Goal: Task Accomplishment & Management: Manage account settings

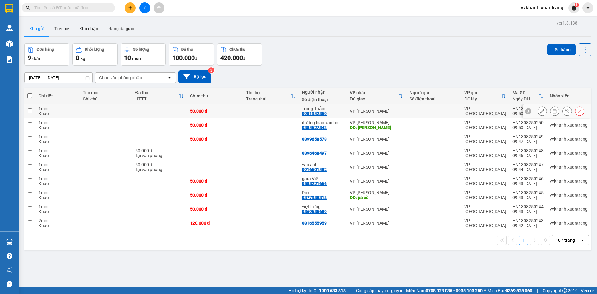
click at [552, 110] on button at bounding box center [554, 111] width 9 height 11
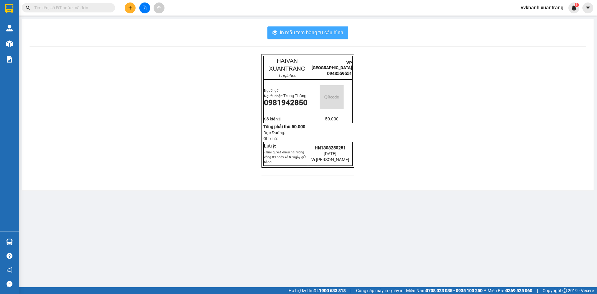
click at [322, 32] on span "In mẫu tem hàng tự cấu hình" at bounding box center [311, 33] width 63 height 8
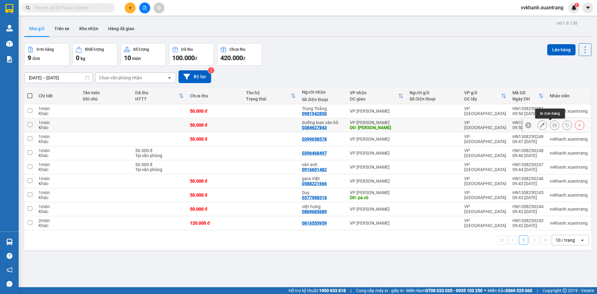
click at [552, 124] on icon at bounding box center [554, 125] width 4 height 4
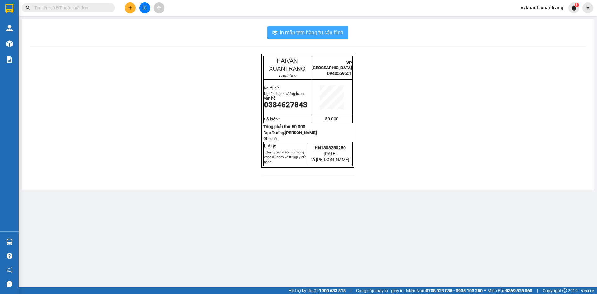
click at [321, 35] on span "In mẫu tem hàng tự cấu hình" at bounding box center [311, 33] width 63 height 8
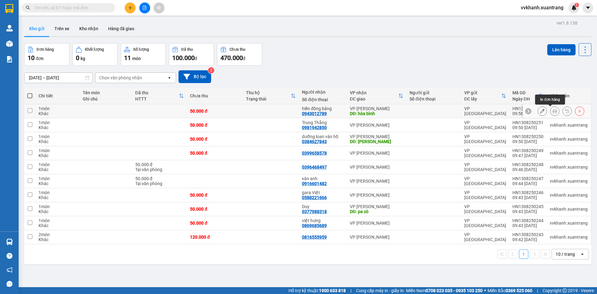
click at [552, 112] on icon at bounding box center [554, 111] width 4 height 4
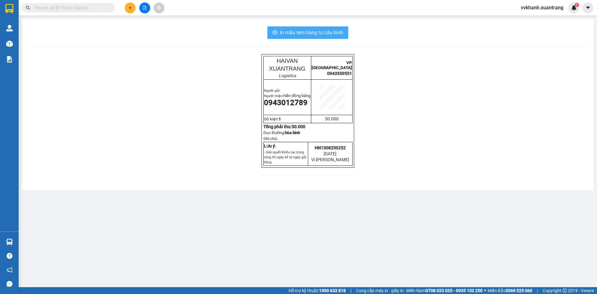
click at [309, 32] on span "In mẫu tem hàng tự cấu hình" at bounding box center [311, 33] width 63 height 8
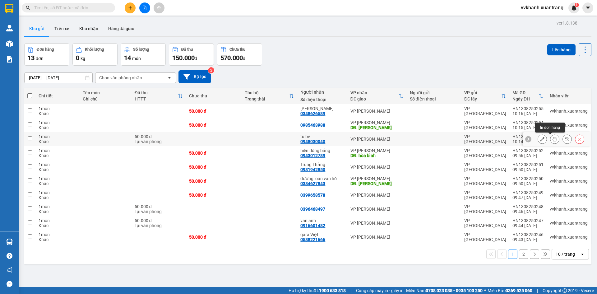
click at [552, 140] on icon at bounding box center [554, 139] width 4 height 4
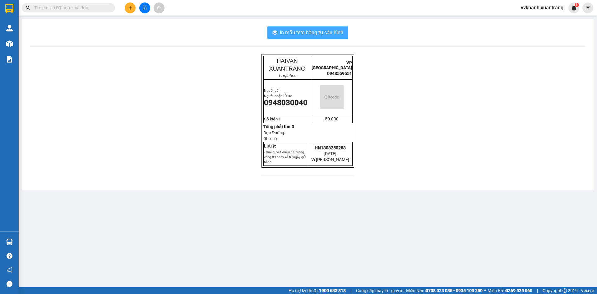
click at [332, 30] on span "In mẫu tem hàng tự cấu hình" at bounding box center [311, 33] width 63 height 8
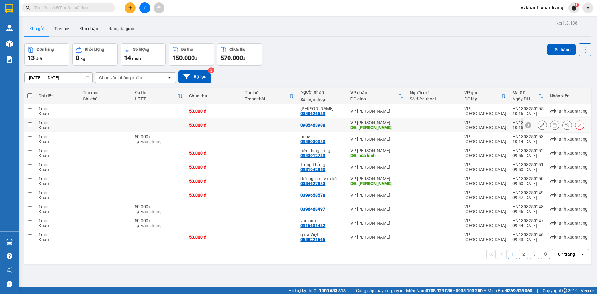
click at [552, 124] on icon at bounding box center [554, 125] width 4 height 4
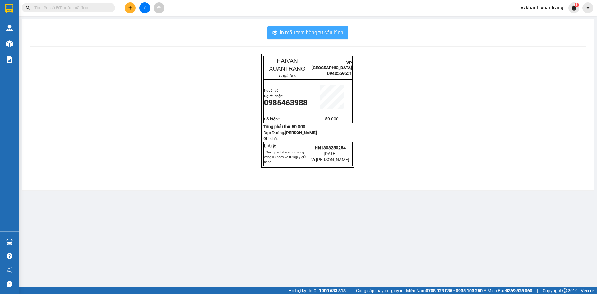
click at [344, 34] on button "In mẫu tem hàng tự cấu hình" at bounding box center [307, 32] width 81 height 12
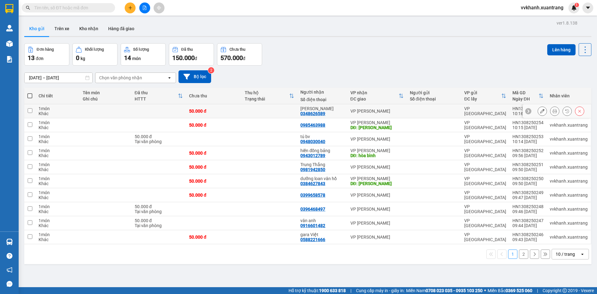
click at [552, 112] on icon at bounding box center [554, 111] width 4 height 4
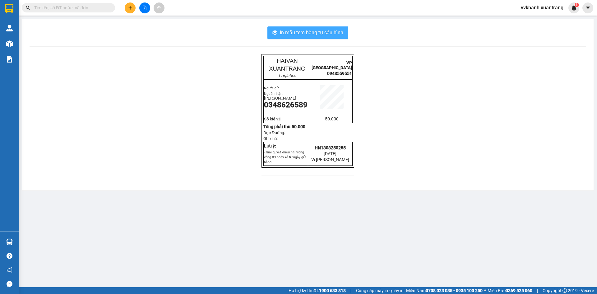
click at [313, 33] on span "In mẫu tem hàng tự cấu hình" at bounding box center [311, 33] width 63 height 8
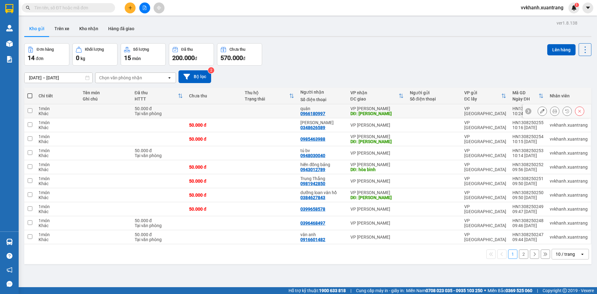
click at [550, 115] on button at bounding box center [554, 111] width 9 height 11
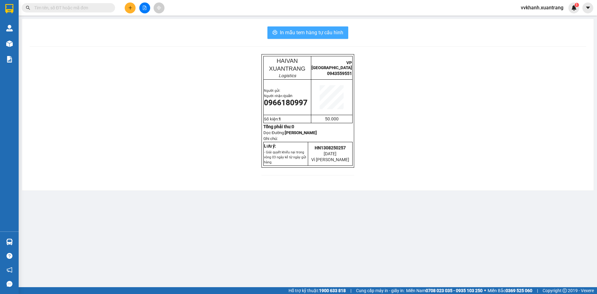
click at [336, 32] on span "In mẫu tem hàng tự cấu hình" at bounding box center [311, 33] width 63 height 8
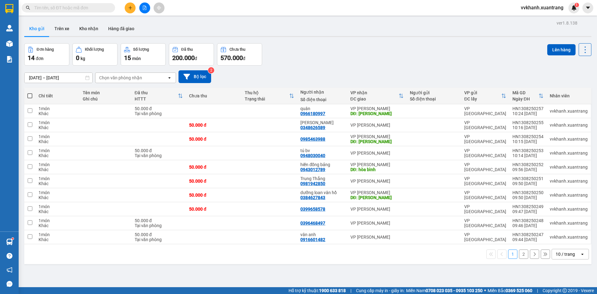
click at [133, 11] on button at bounding box center [130, 7] width 11 height 11
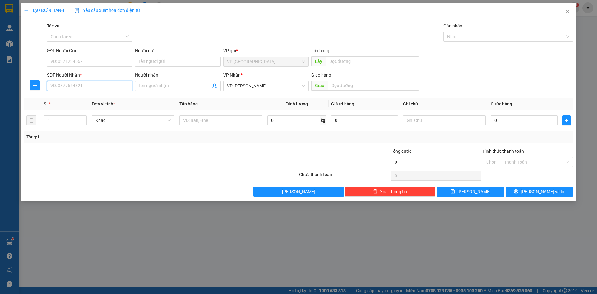
click at [120, 85] on input "SĐT Người Nhận *" at bounding box center [89, 86] width 85 height 10
click at [88, 96] on div "0916126854 - a thọ" at bounding box center [90, 98] width 78 height 7
type input "0916126854"
type input "a thọ"
type input "0916126854"
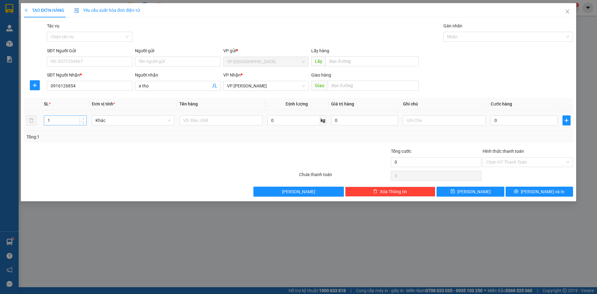
type input "2"
click at [82, 118] on icon "up" at bounding box center [83, 119] width 2 height 2
click at [539, 123] on input "0" at bounding box center [523, 120] width 67 height 10
type input "1"
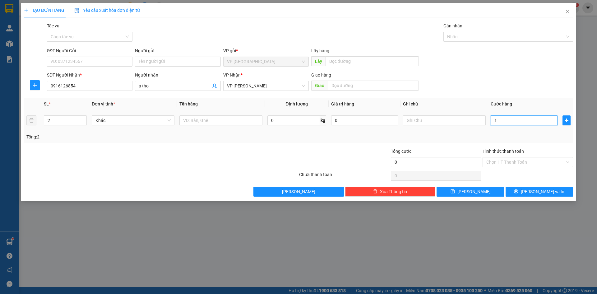
type input "1"
type input "110"
type input "1.100"
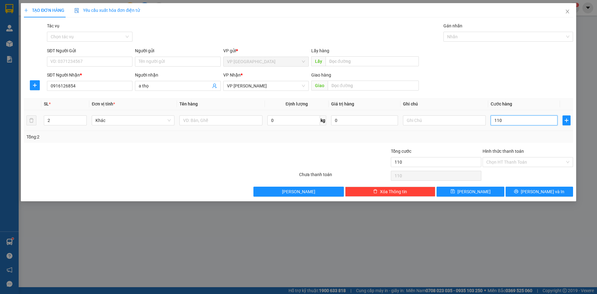
type input "1.100"
type input "110"
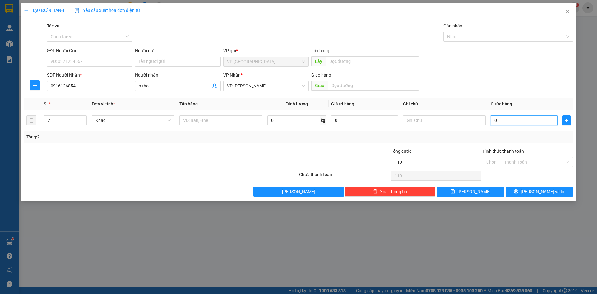
type input "0"
type input "01"
type input "1"
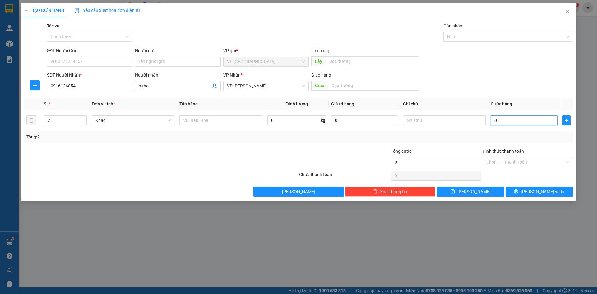
type input "1"
type input "010"
type input "10"
type input "0.100"
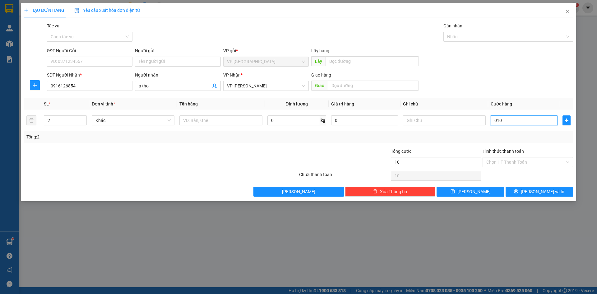
type input "100"
type input "100.000"
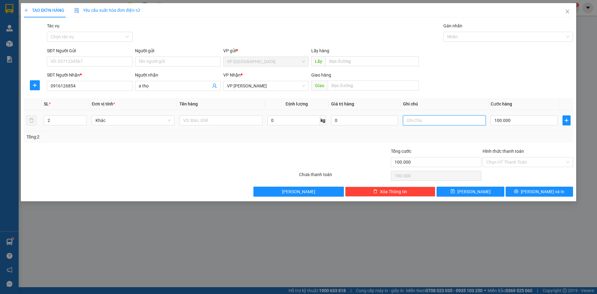
drag, startPoint x: 418, startPoint y: 121, endPoint x: 396, endPoint y: 132, distance: 25.3
click at [417, 121] on input "text" at bounding box center [444, 120] width 83 height 10
type input "k tem"
click at [454, 190] on icon "save" at bounding box center [452, 191] width 4 height 4
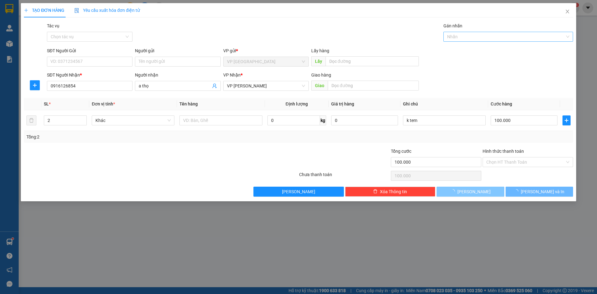
type input "1"
type input "0"
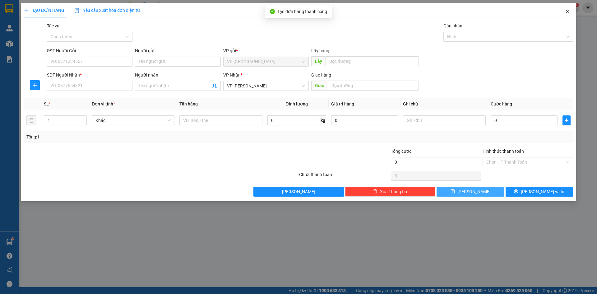
click at [564, 13] on span "Close" at bounding box center [566, 11] width 17 height 17
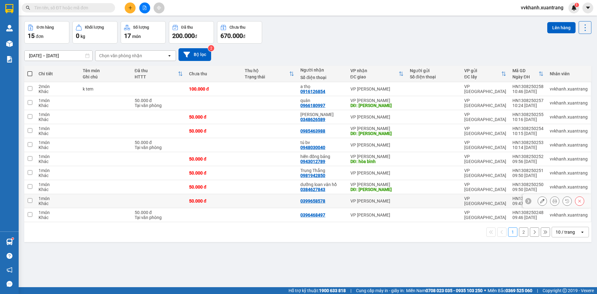
scroll to position [29, 0]
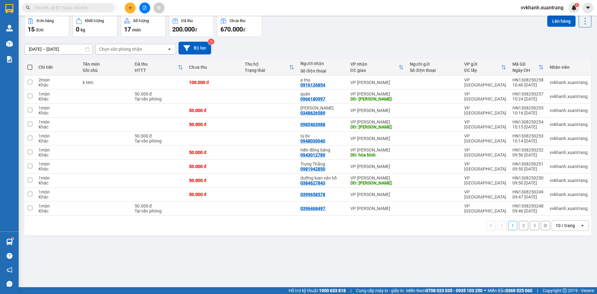
click at [519, 223] on button "2" at bounding box center [523, 225] width 9 height 9
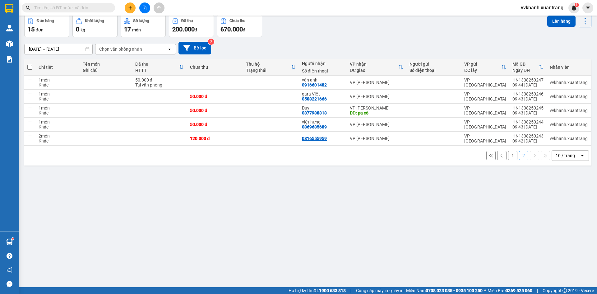
click at [508, 158] on button "1" at bounding box center [512, 155] width 9 height 9
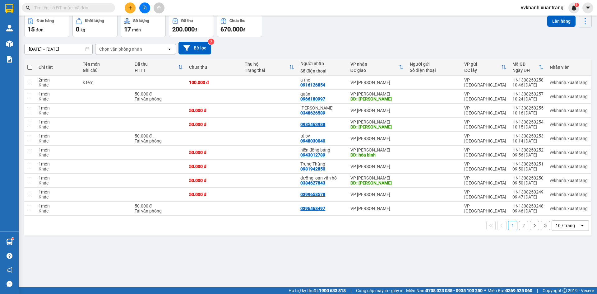
click at [519, 222] on button "2" at bounding box center [523, 225] width 9 height 9
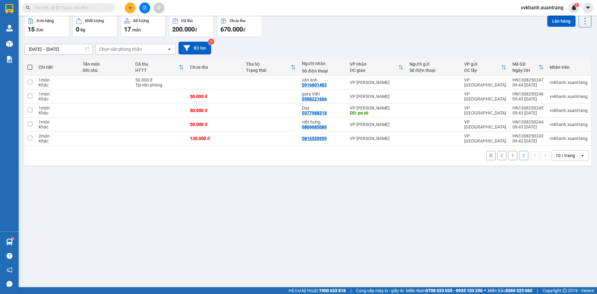
click at [508, 159] on button "1" at bounding box center [512, 155] width 9 height 9
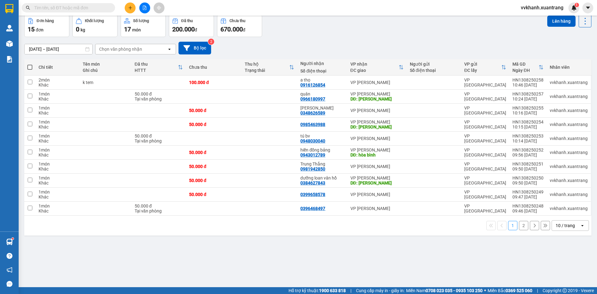
click at [350, 22] on div "Đơn hàng 15 đơn Khối lượng 0 kg Số lượng 17 món Đã thu 200.000 đ Chưa thu 670.0…" at bounding box center [307, 26] width 567 height 22
click at [519, 223] on button "2" at bounding box center [523, 225] width 9 height 9
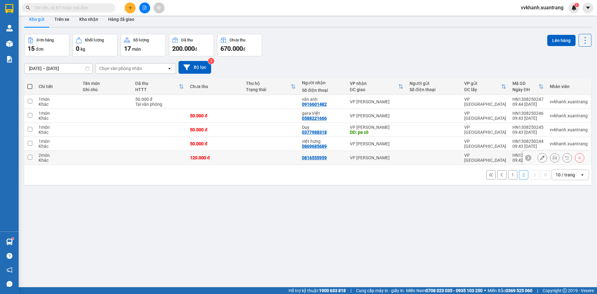
scroll to position [0, 0]
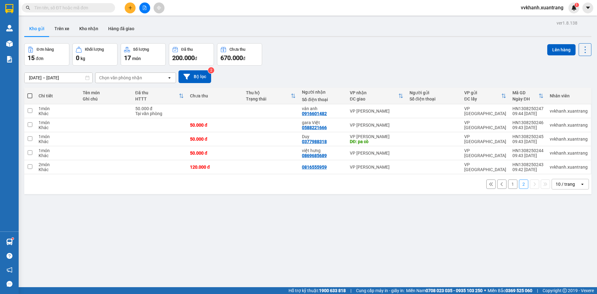
click at [508, 183] on button "1" at bounding box center [512, 183] width 9 height 9
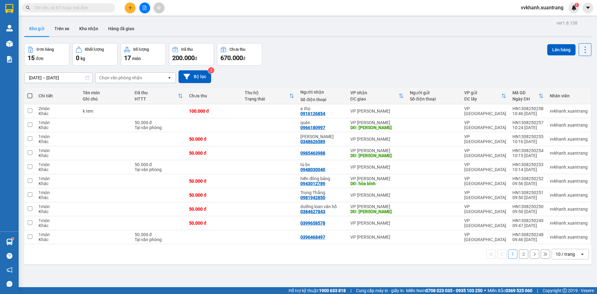
click at [31, 98] on label at bounding box center [29, 96] width 5 height 6
click at [30, 93] on input "checkbox" at bounding box center [30, 93] width 0 height 0
checkbox input "true"
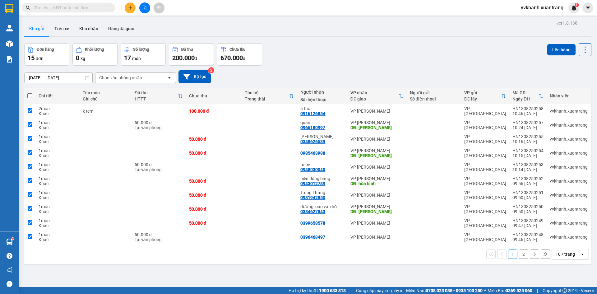
checkbox input "true"
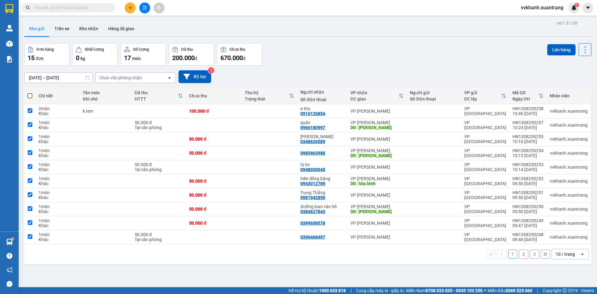
checkbox input "true"
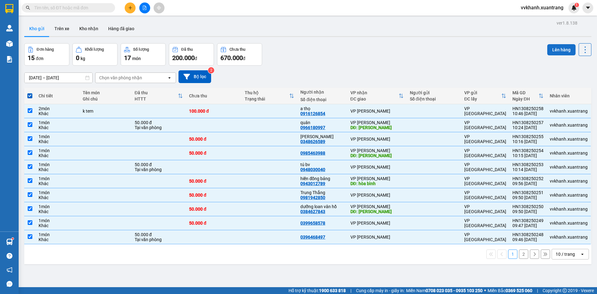
click at [548, 47] on button "Lên hàng" at bounding box center [561, 49] width 28 height 11
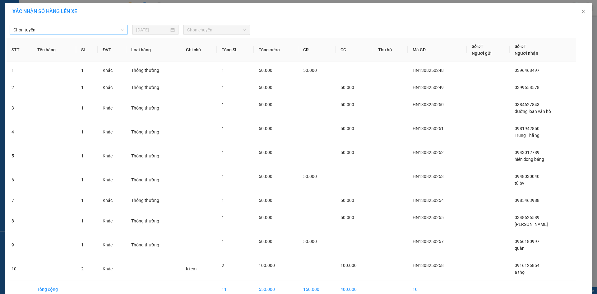
click at [109, 29] on span "Chọn tuyến" at bounding box center [68, 29] width 110 height 9
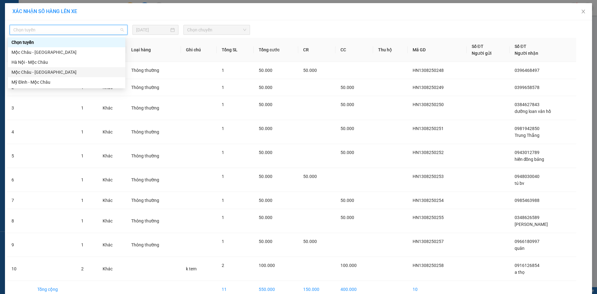
click at [60, 68] on div "Mộc [PERSON_NAME] - [GEOGRAPHIC_DATA]" at bounding box center [66, 72] width 117 height 10
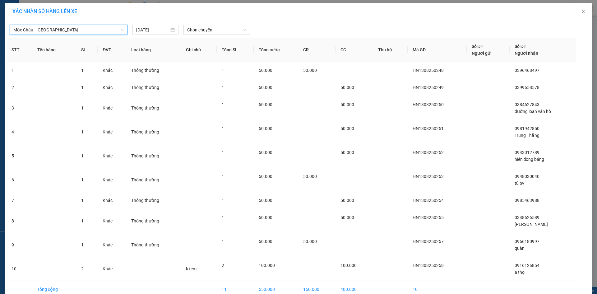
click at [71, 33] on span "Mộc [PERSON_NAME] - [GEOGRAPHIC_DATA]" at bounding box center [68, 29] width 110 height 9
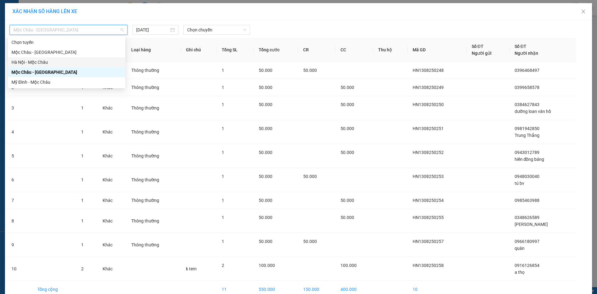
click at [52, 62] on div "Hà Nội - Mộc Châu" at bounding box center [66, 62] width 110 height 7
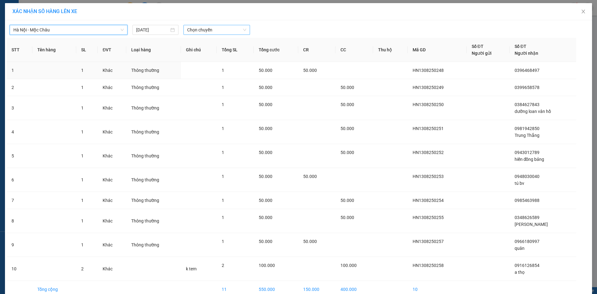
click at [200, 30] on span "Chọn chuyến" at bounding box center [216, 29] width 59 height 9
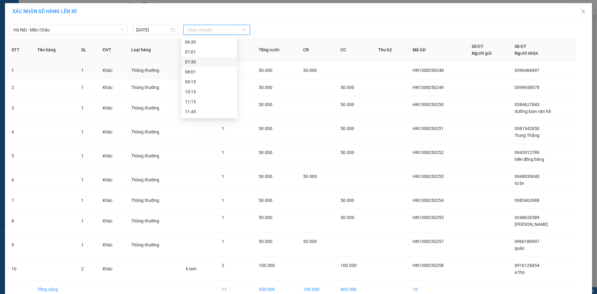
scroll to position [31, 0]
click at [206, 90] on div "11:15" at bounding box center [209, 90] width 48 height 7
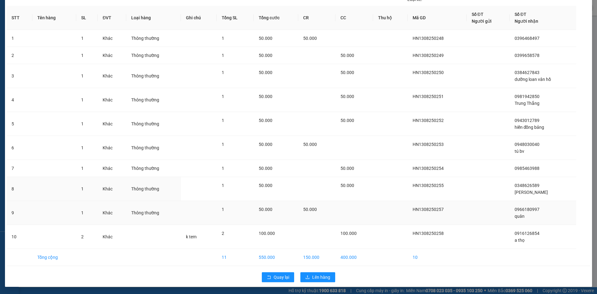
scroll to position [36, 0]
click at [328, 280] on button "Lên hàng" at bounding box center [317, 277] width 35 height 10
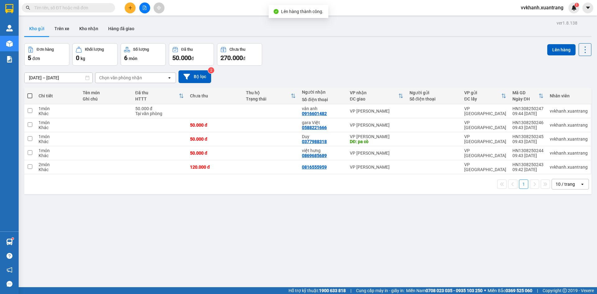
click at [31, 96] on span at bounding box center [29, 95] width 5 height 5
click at [30, 93] on input "checkbox" at bounding box center [30, 93] width 0 height 0
checkbox input "true"
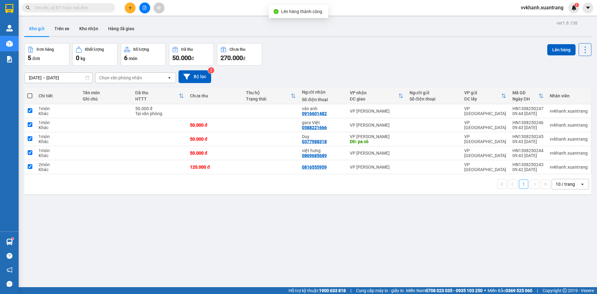
checkbox input "true"
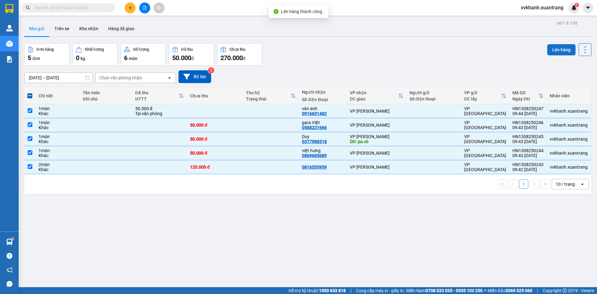
click at [560, 53] on button "Lên hàng" at bounding box center [561, 49] width 28 height 11
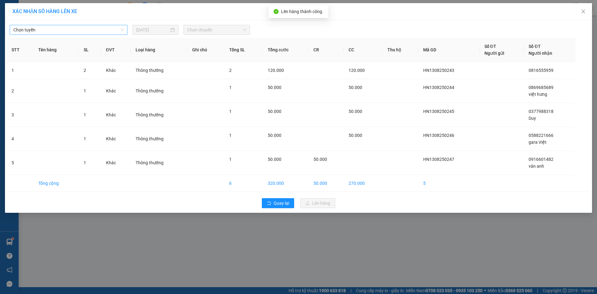
click at [99, 35] on div "Chọn tuyến 13/08/2025 Chọn chuyến STT Tên hàng SL ĐVT Loại hàng Ghi chú Tổng SL…" at bounding box center [298, 116] width 587 height 192
click at [95, 33] on span "Chọn tuyến" at bounding box center [68, 29] width 110 height 9
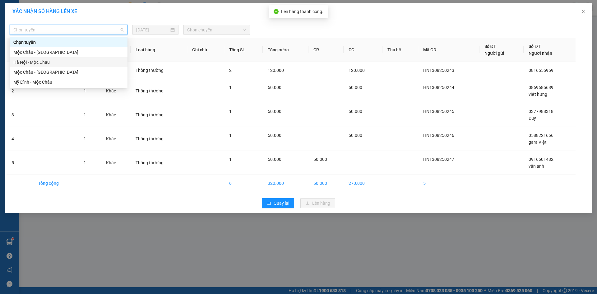
click at [53, 63] on div "Hà Nội - Mộc Châu" at bounding box center [68, 62] width 110 height 7
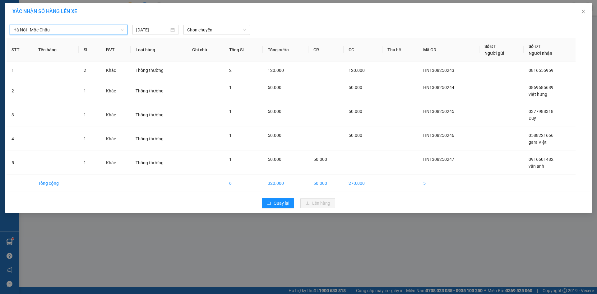
click at [198, 24] on div "[GEOGRAPHIC_DATA] - [GEOGRAPHIC_DATA][PERSON_NAME][GEOGRAPHIC_DATA] - [GEOGRAPH…" at bounding box center [298, 28] width 583 height 13
click at [210, 30] on span "Chọn chuyến" at bounding box center [216, 29] width 59 height 9
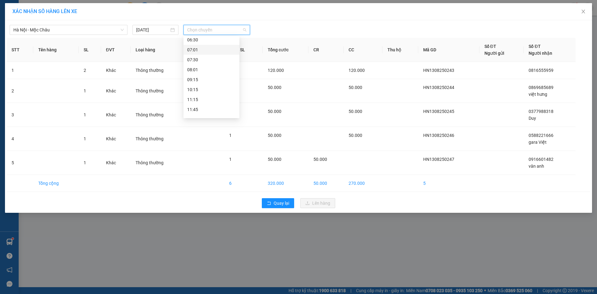
scroll to position [31, 0]
click at [205, 91] on div "11:15" at bounding box center [211, 90] width 48 height 7
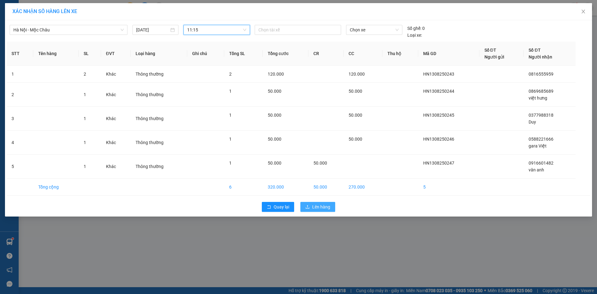
click at [321, 208] on span "Lên hàng" at bounding box center [321, 206] width 18 height 7
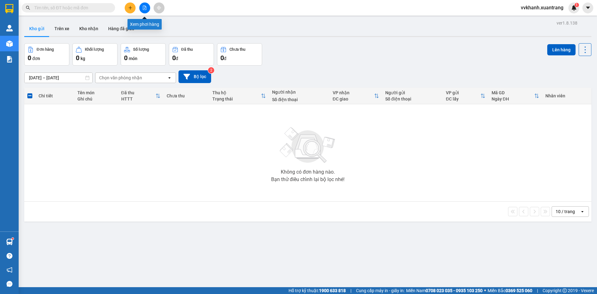
click at [144, 7] on icon "file-add" at bounding box center [144, 8] width 4 height 4
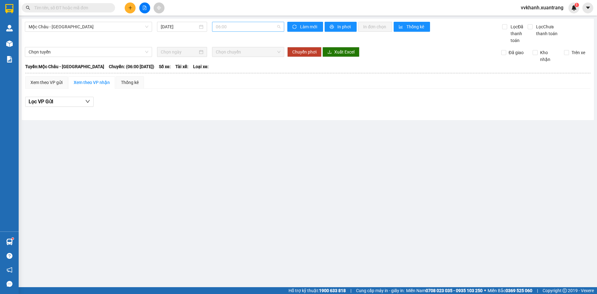
click at [245, 28] on span "06:00" at bounding box center [248, 26] width 65 height 9
click at [230, 59] on div "07:00" at bounding box center [240, 59] width 48 height 7
click at [231, 30] on span "07:00" at bounding box center [248, 26] width 65 height 9
click at [231, 68] on div "08:00" at bounding box center [240, 69] width 48 height 7
click at [227, 25] on span "08:00" at bounding box center [248, 26] width 65 height 9
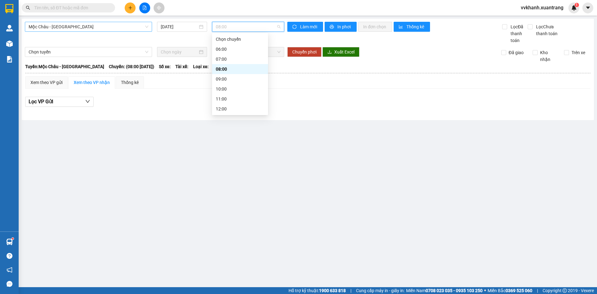
click at [69, 28] on span "Mộc Châu - Hà Nội" at bounding box center [89, 26] width 120 height 9
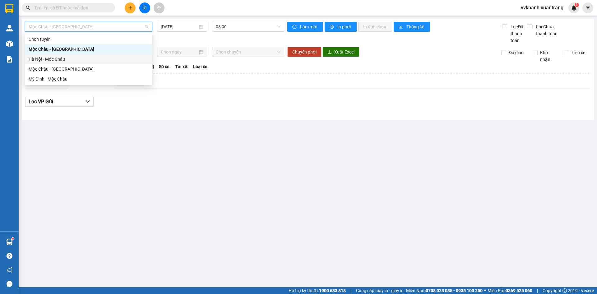
click at [53, 60] on div "Hà Nội - Mộc Châu" at bounding box center [89, 59] width 120 height 7
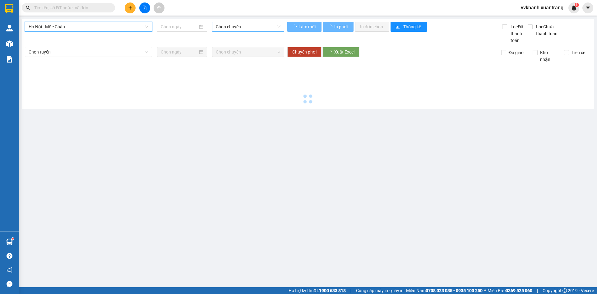
type input "13/08/2025"
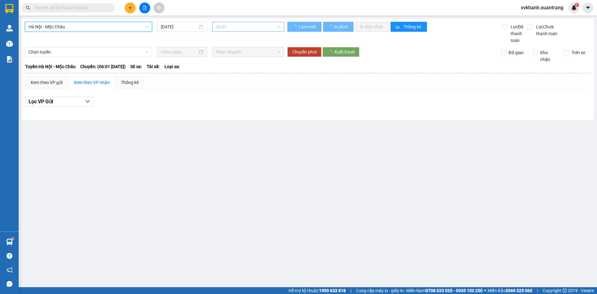
click at [225, 26] on span "06:01" at bounding box center [248, 26] width 65 height 9
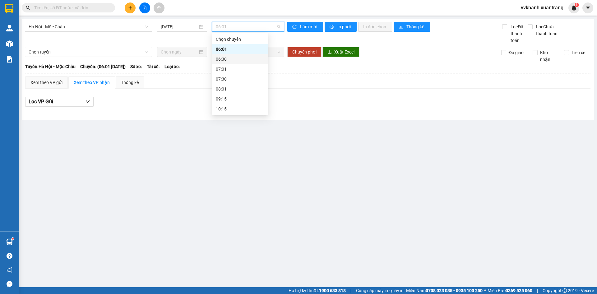
click at [228, 58] on div "06:30" at bounding box center [240, 59] width 48 height 7
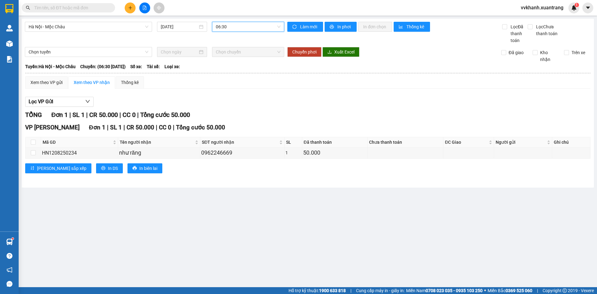
click at [230, 28] on span "06:30" at bounding box center [248, 26] width 65 height 9
click at [230, 69] on div "07:01" at bounding box center [240, 69] width 48 height 7
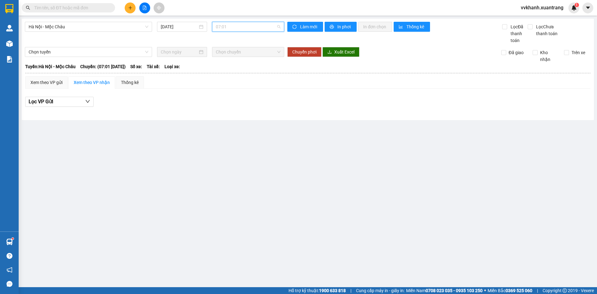
click at [235, 28] on span "07:01" at bounding box center [248, 26] width 65 height 9
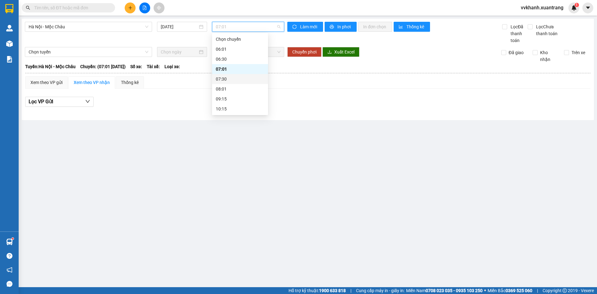
click at [222, 78] on div "07:30" at bounding box center [240, 78] width 48 height 7
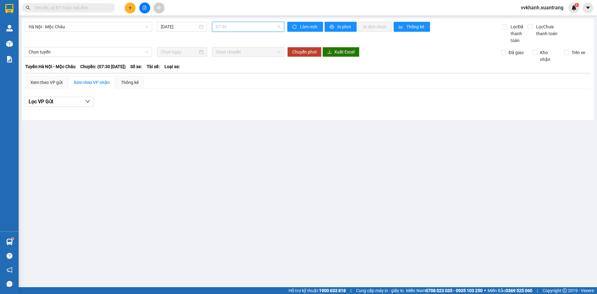
click at [227, 30] on span "07:30" at bounding box center [248, 26] width 65 height 9
click at [223, 88] on div "08:01" at bounding box center [240, 88] width 48 height 7
click at [225, 30] on span "08:01" at bounding box center [248, 26] width 65 height 9
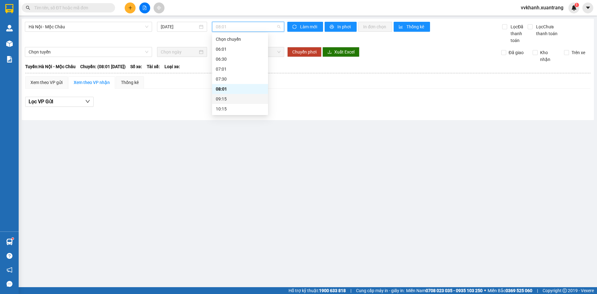
click at [232, 101] on div "09:15" at bounding box center [240, 98] width 48 height 7
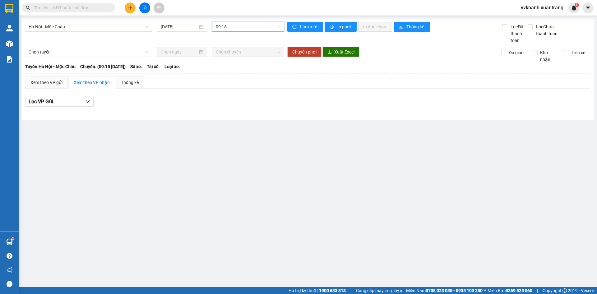
click at [239, 27] on span "09:15" at bounding box center [248, 26] width 65 height 9
click at [229, 107] on div "10:15" at bounding box center [240, 108] width 48 height 7
click at [229, 27] on span "10:15" at bounding box center [248, 26] width 65 height 9
click at [234, 60] on div "11:15" at bounding box center [240, 57] width 56 height 10
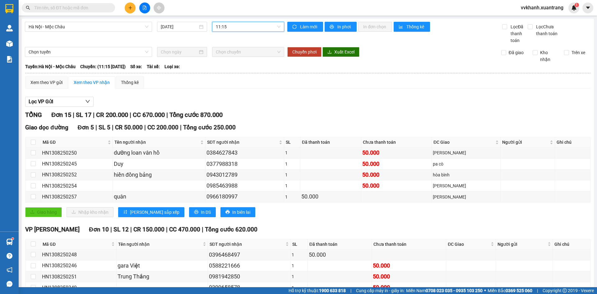
click at [148, 8] on button at bounding box center [144, 7] width 11 height 11
click at [76, 31] on div "Hà Nội - Mộc Châu" at bounding box center [88, 27] width 127 height 10
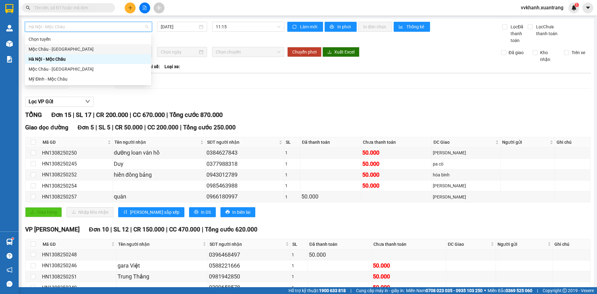
click at [64, 49] on div "Mộc Châu - Hà Nội" at bounding box center [88, 49] width 119 height 7
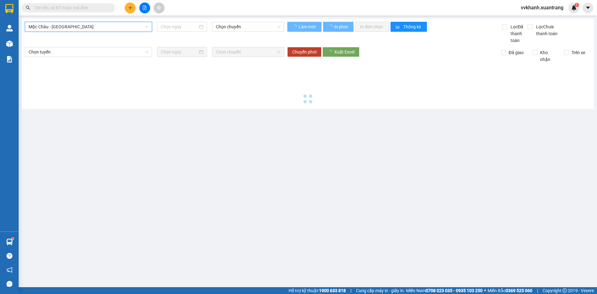
type input "13/08/2025"
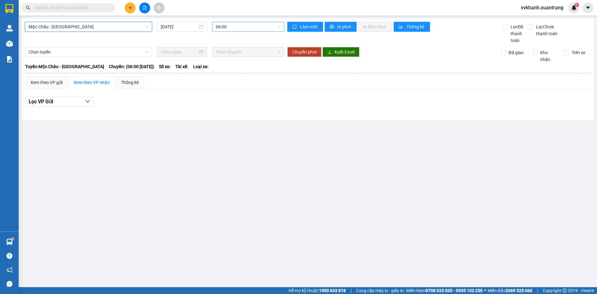
click at [230, 28] on span "06:00" at bounding box center [248, 26] width 65 height 9
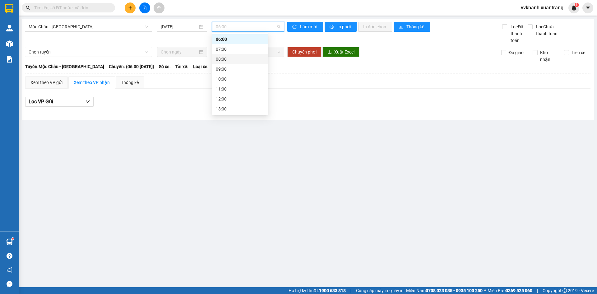
click at [231, 59] on div "08:00" at bounding box center [240, 59] width 48 height 7
click at [231, 27] on span "08:00" at bounding box center [248, 26] width 65 height 9
click at [231, 49] on div "07:00" at bounding box center [240, 49] width 48 height 7
click at [231, 28] on span "07:00" at bounding box center [248, 26] width 65 height 9
click at [223, 76] on div "10:00" at bounding box center [240, 78] width 48 height 7
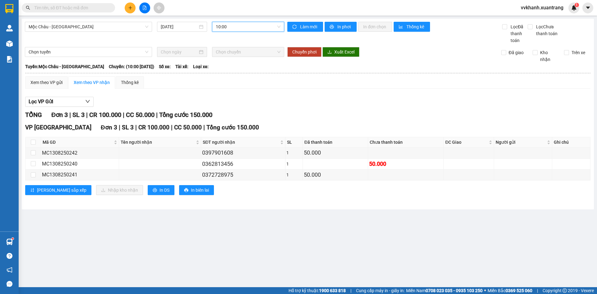
click at [223, 21] on div "Mộc Châu - Hà Nội 13/08/2025 10:00 10:00 Làm mới In phơi In đơn chọn Thống kê L…" at bounding box center [308, 114] width 572 height 190
click at [224, 24] on span "10:00" at bounding box center [248, 26] width 65 height 9
click at [225, 69] on div "09:00" at bounding box center [240, 69] width 48 height 7
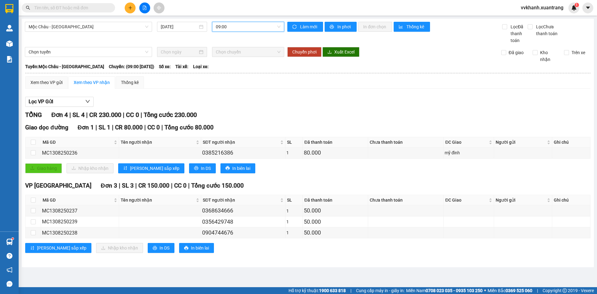
click at [227, 27] on span "09:00" at bounding box center [248, 26] width 65 height 9
click at [237, 59] on div "11:00" at bounding box center [240, 57] width 48 height 7
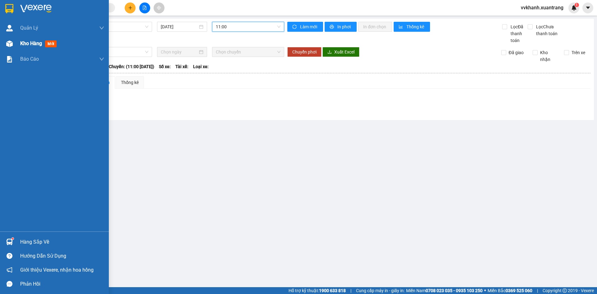
click at [33, 45] on span "Kho hàng" at bounding box center [31, 43] width 22 height 6
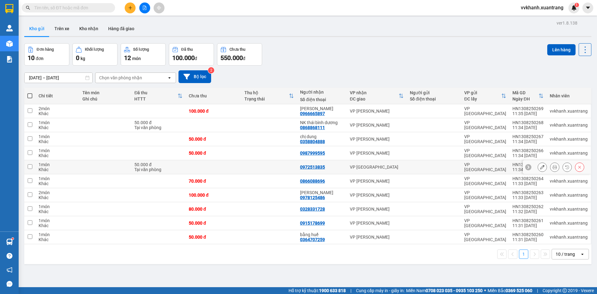
scroll to position [29, 0]
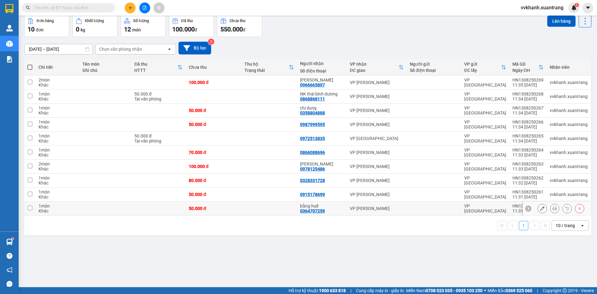
click at [552, 209] on icon at bounding box center [554, 208] width 4 height 4
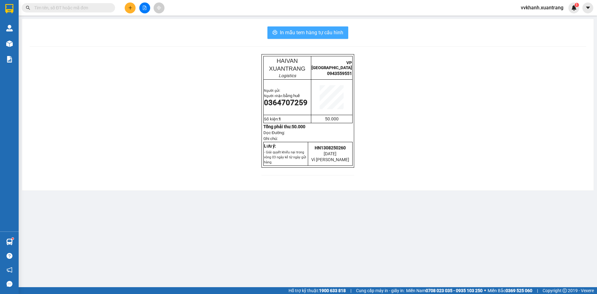
click at [317, 33] on span "In mẫu tem hàng tự cấu hình" at bounding box center [311, 33] width 63 height 8
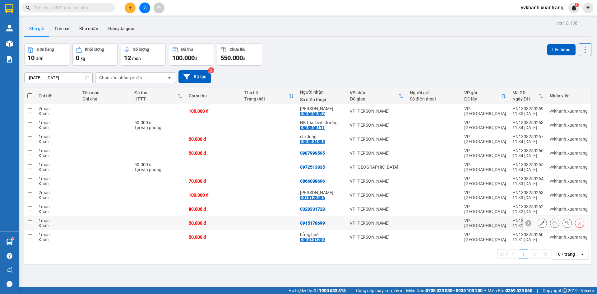
click at [550, 226] on button at bounding box center [554, 222] width 9 height 11
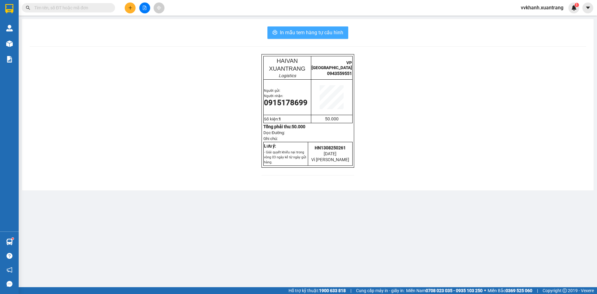
click at [332, 30] on span "In mẫu tem hàng tự cấu hình" at bounding box center [311, 33] width 63 height 8
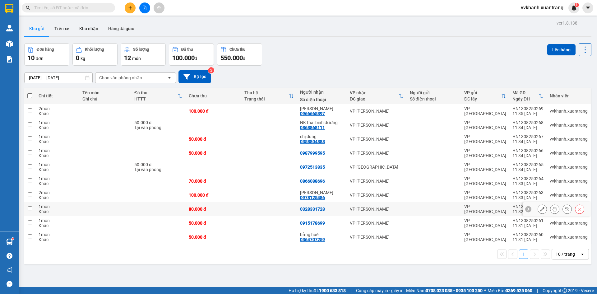
click at [552, 210] on icon at bounding box center [554, 209] width 4 height 4
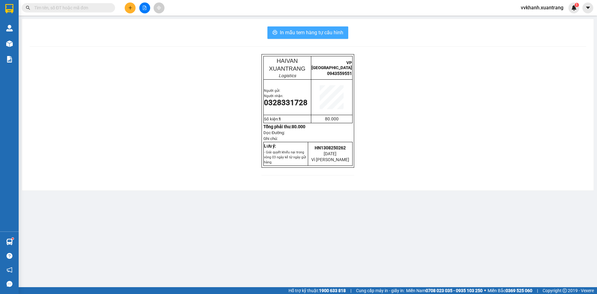
click at [331, 37] on button "In mẫu tem hàng tự cấu hình" at bounding box center [307, 32] width 81 height 12
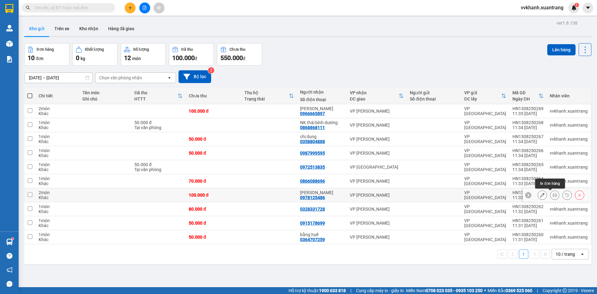
click at [551, 193] on button at bounding box center [554, 195] width 9 height 11
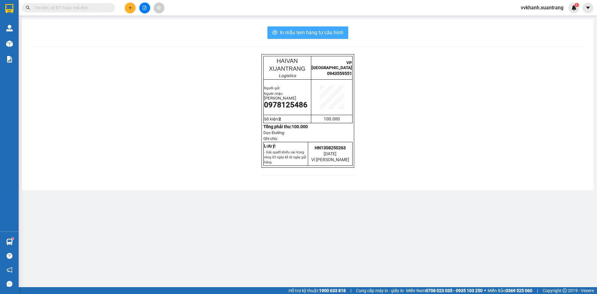
click at [341, 30] on span "In mẫu tem hàng tự cấu hình" at bounding box center [311, 33] width 63 height 8
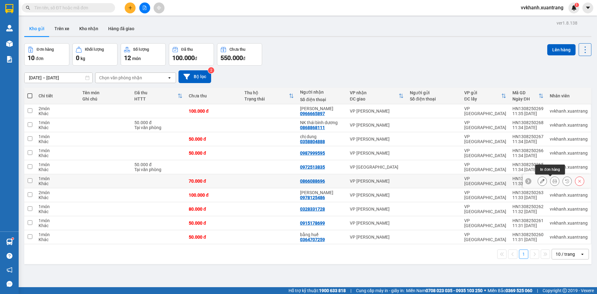
click at [552, 182] on icon at bounding box center [554, 181] width 4 height 4
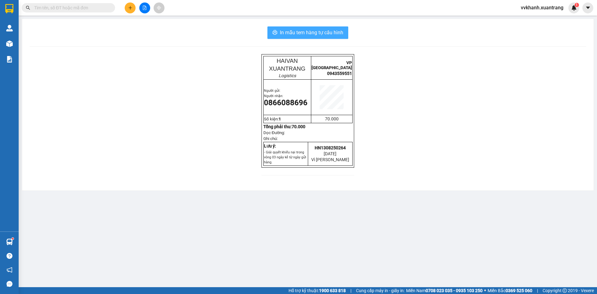
click at [337, 37] on button "In mẫu tem hàng tự cấu hình" at bounding box center [307, 32] width 81 height 12
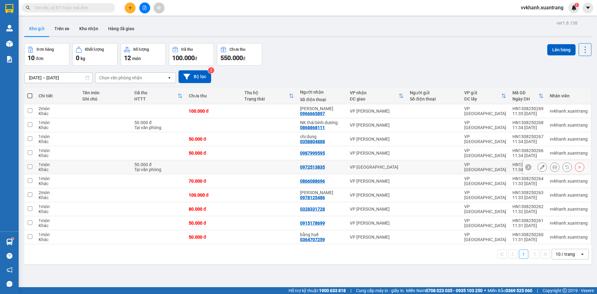
click at [552, 167] on icon at bounding box center [554, 167] width 4 height 4
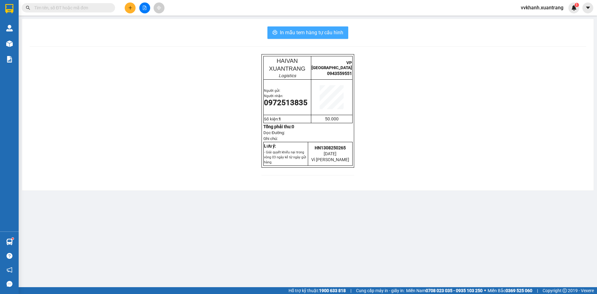
click at [341, 31] on span "In mẫu tem hàng tự cấu hình" at bounding box center [311, 33] width 63 height 8
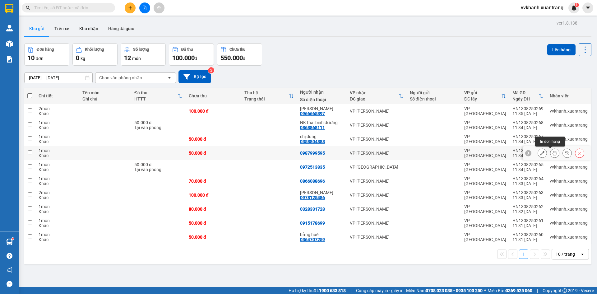
click at [552, 153] on icon at bounding box center [554, 153] width 4 height 4
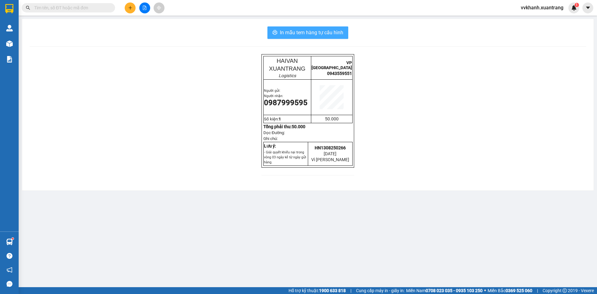
click at [338, 38] on button "In mẫu tem hàng tự cấu hình" at bounding box center [307, 32] width 81 height 12
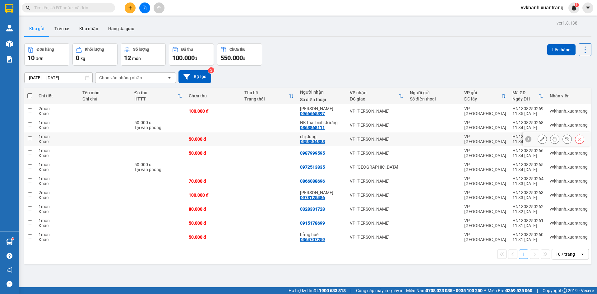
click at [552, 140] on icon at bounding box center [554, 139] width 4 height 4
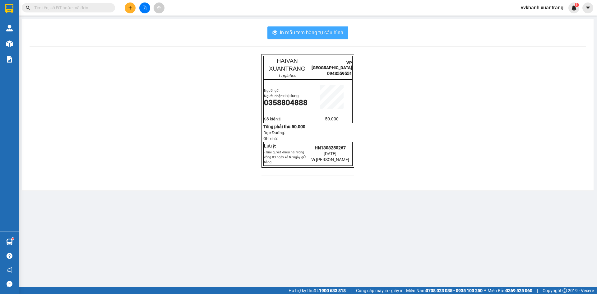
click at [325, 32] on span "In mẫu tem hàng tự cấu hình" at bounding box center [311, 33] width 63 height 8
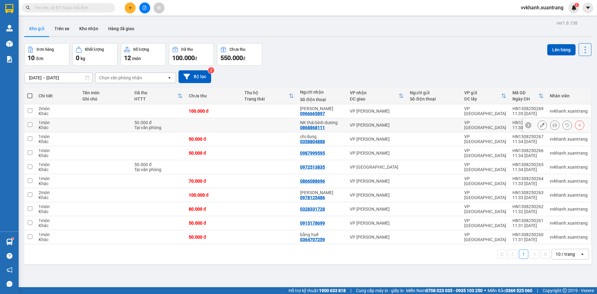
click at [550, 124] on button at bounding box center [554, 125] width 9 height 11
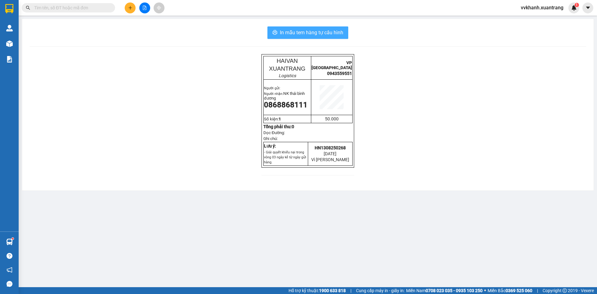
click at [326, 31] on span "In mẫu tem hàng tự cấu hình" at bounding box center [311, 33] width 63 height 8
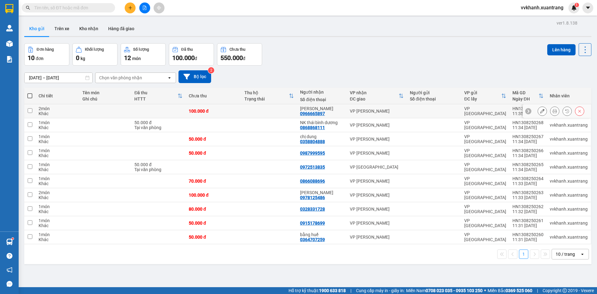
click at [552, 113] on icon at bounding box center [554, 111] width 4 height 4
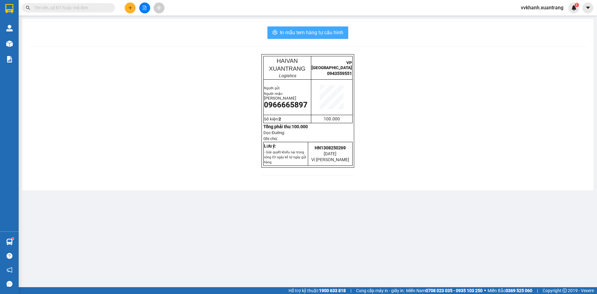
click at [336, 35] on span "In mẫu tem hàng tự cấu hình" at bounding box center [311, 33] width 63 height 8
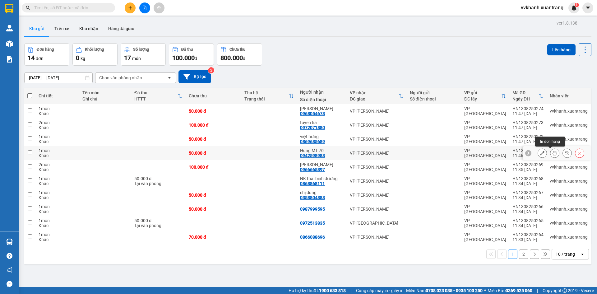
click at [552, 153] on icon at bounding box center [554, 153] width 4 height 4
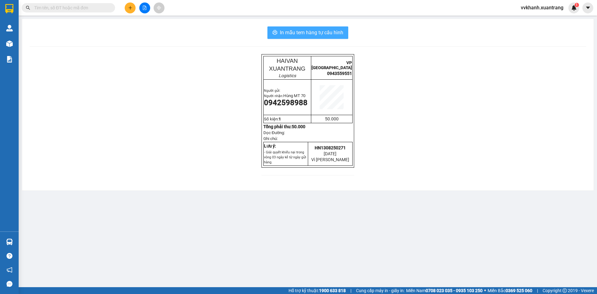
click at [338, 34] on span "In mẫu tem hàng tự cấu hình" at bounding box center [311, 33] width 63 height 8
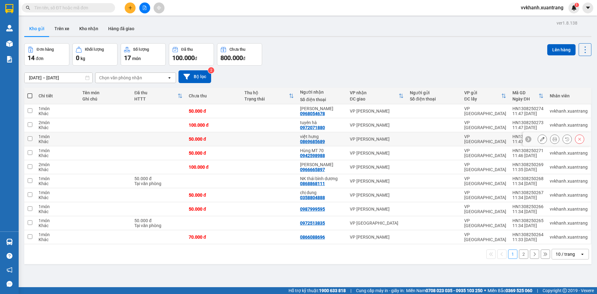
drag, startPoint x: 551, startPoint y: 140, endPoint x: 547, endPoint y: 140, distance: 3.4
click at [552, 140] on icon at bounding box center [554, 139] width 4 height 4
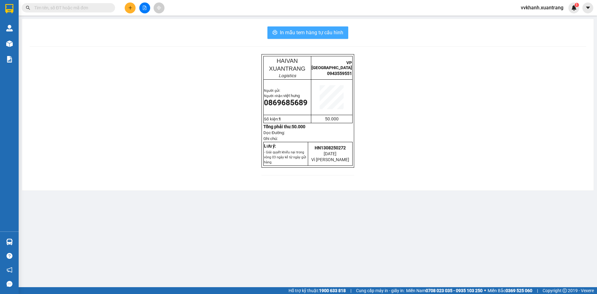
click at [307, 31] on span "In mẫu tem hàng tự cấu hình" at bounding box center [311, 33] width 63 height 8
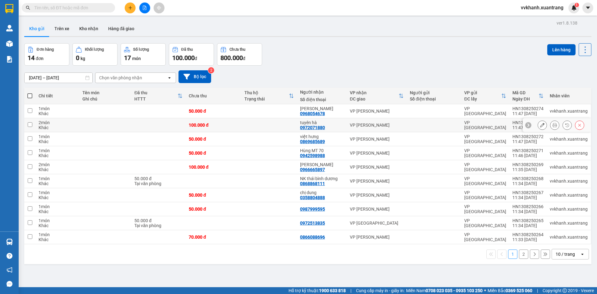
click at [552, 126] on icon at bounding box center [554, 125] width 4 height 4
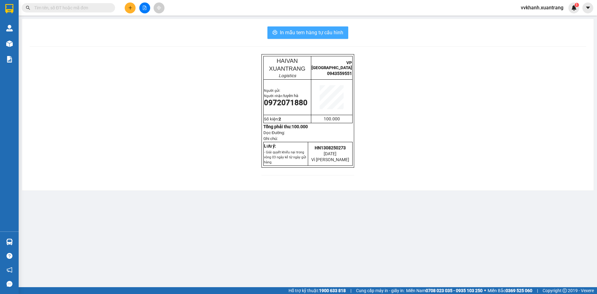
click at [335, 29] on span "In mẫu tem hàng tự cấu hình" at bounding box center [311, 33] width 63 height 8
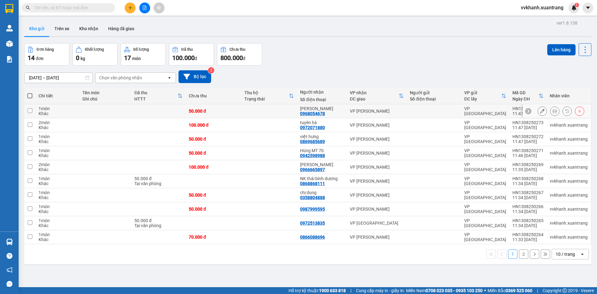
click at [552, 112] on icon at bounding box center [554, 111] width 4 height 4
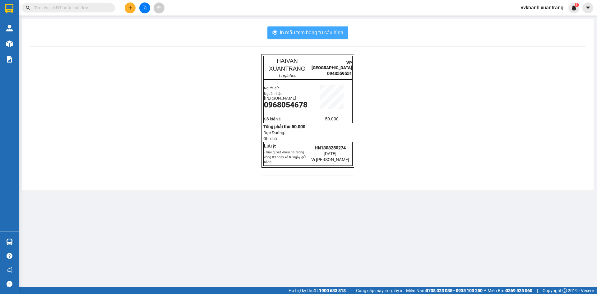
click at [334, 32] on span "In mẫu tem hàng tự cấu hình" at bounding box center [311, 33] width 63 height 8
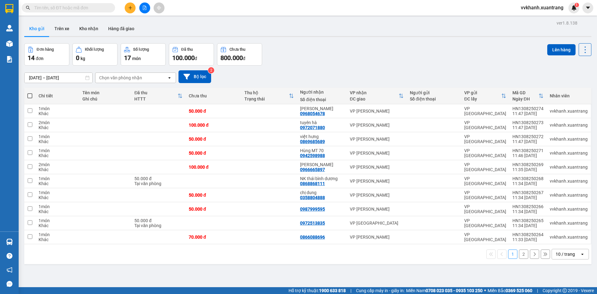
click at [519, 254] on button "2" at bounding box center [523, 253] width 9 height 9
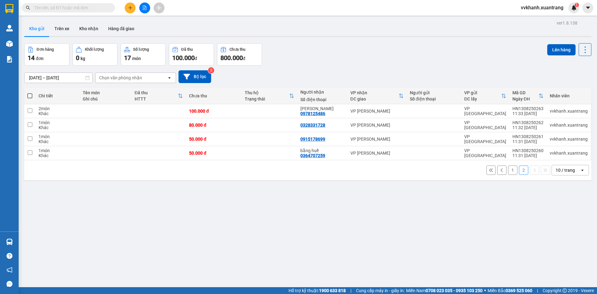
click at [509, 171] on button "1" at bounding box center [512, 169] width 9 height 9
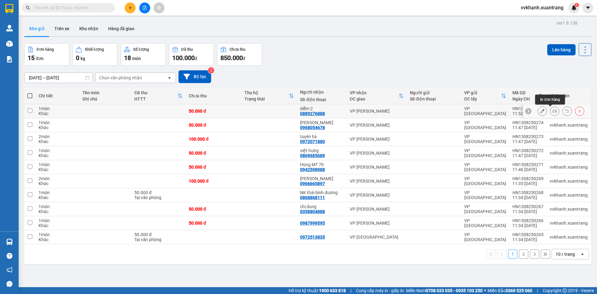
click at [552, 111] on icon at bounding box center [554, 111] width 4 height 4
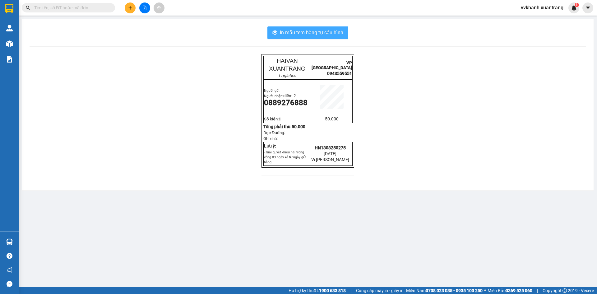
click at [335, 32] on span "In mẫu tem hàng tự cấu hình" at bounding box center [311, 33] width 63 height 8
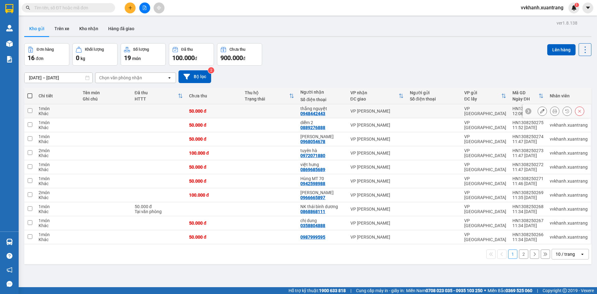
click at [552, 111] on icon at bounding box center [554, 111] width 4 height 4
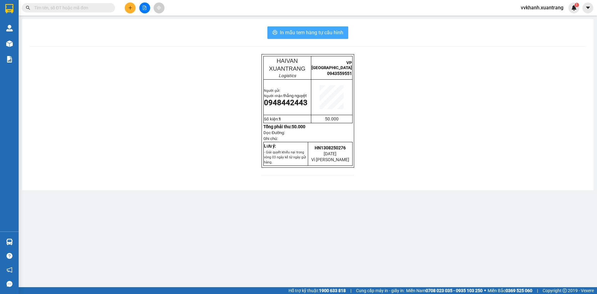
click at [337, 36] on span "In mẫu tem hàng tự cấu hình" at bounding box center [311, 33] width 63 height 8
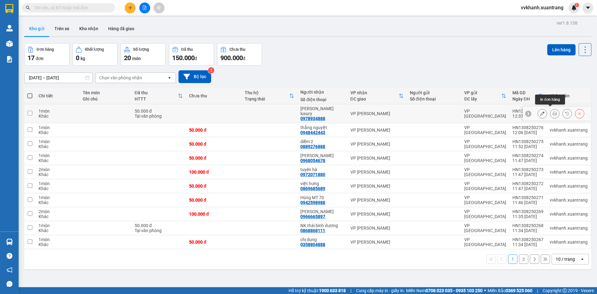
click at [552, 111] on icon at bounding box center [554, 113] width 4 height 4
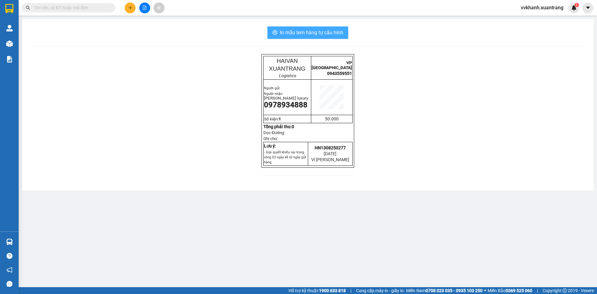
click at [335, 35] on span "In mẫu tem hàng tự cấu hình" at bounding box center [311, 33] width 63 height 8
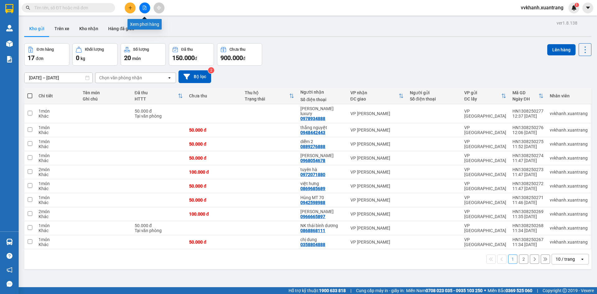
click at [147, 7] on button at bounding box center [144, 7] width 11 height 11
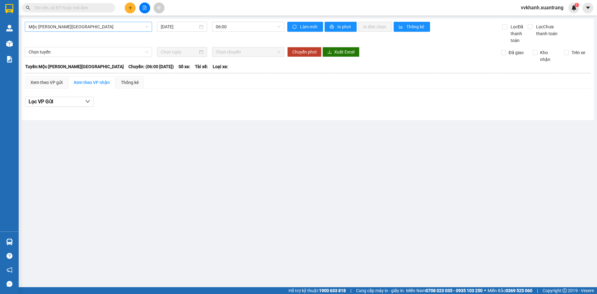
click at [105, 25] on span "Mộc [PERSON_NAME][GEOGRAPHIC_DATA]" at bounding box center [89, 26] width 120 height 9
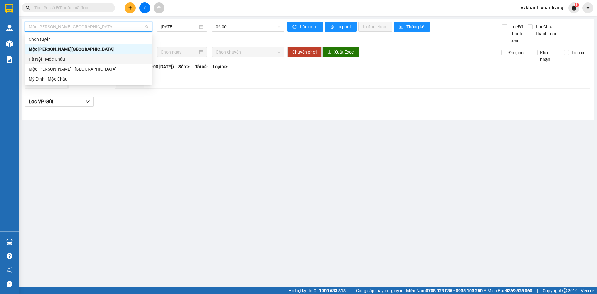
click at [71, 57] on div "Hà Nội - Mộc Châu" at bounding box center [89, 59] width 120 height 7
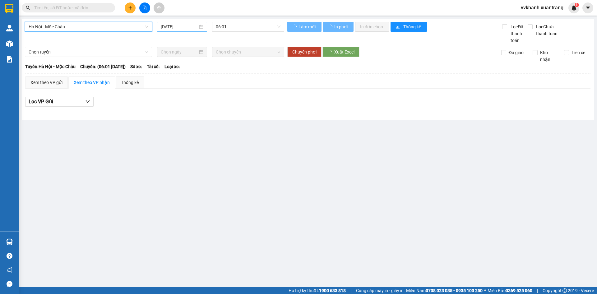
click at [176, 29] on input "[DATE]" at bounding box center [179, 26] width 37 height 7
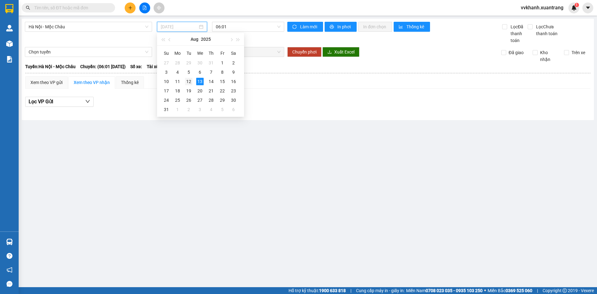
click at [186, 80] on div "12" at bounding box center [188, 81] width 7 height 7
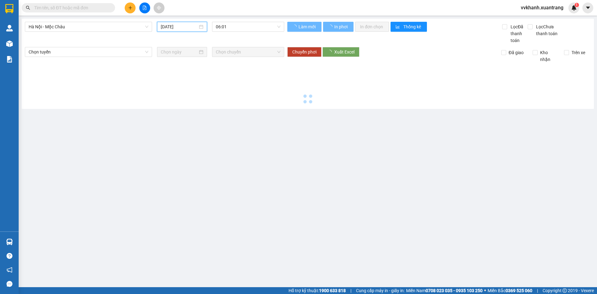
type input "[DATE]"
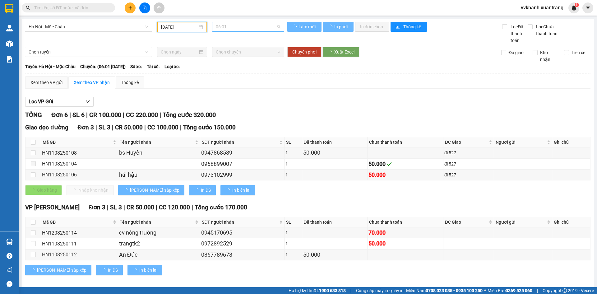
click at [229, 29] on span "06:01" at bounding box center [248, 26] width 65 height 9
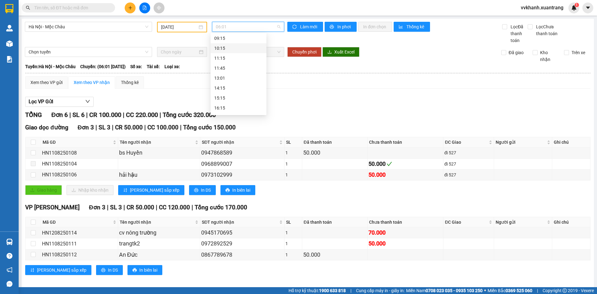
scroll to position [63, 0]
click at [230, 88] on div "14:15" at bounding box center [238, 85] width 48 height 7
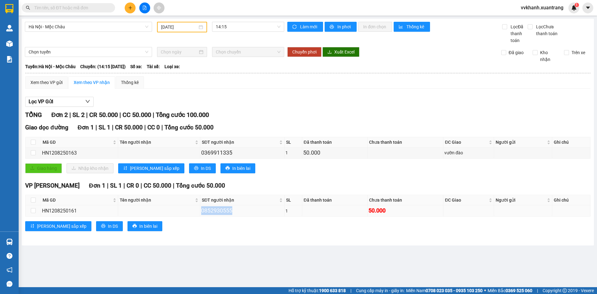
drag, startPoint x: 229, startPoint y: 213, endPoint x: 200, endPoint y: 209, distance: 29.7
click at [201, 209] on div "0852930555" at bounding box center [242, 210] width 82 height 9
copy div "0852930555"
click at [71, 10] on input "text" at bounding box center [70, 7] width 73 height 7
paste input "0852930555"
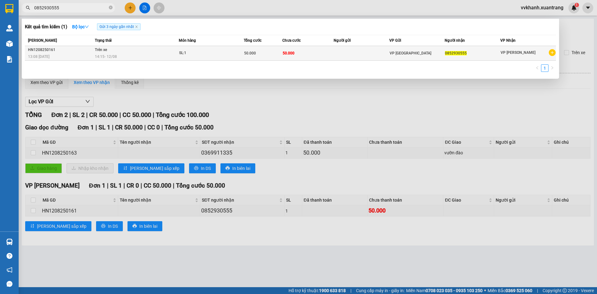
type input "0852930555"
click at [202, 55] on div "SL: 1" at bounding box center [202, 53] width 47 height 7
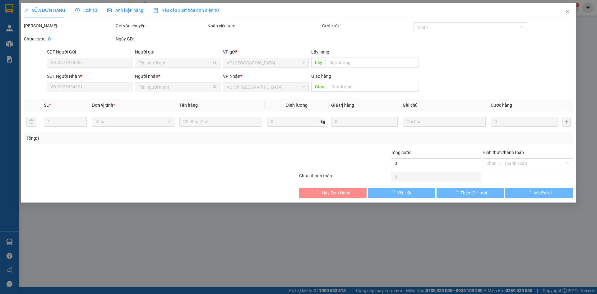
type input "0852930555"
type input "50.000"
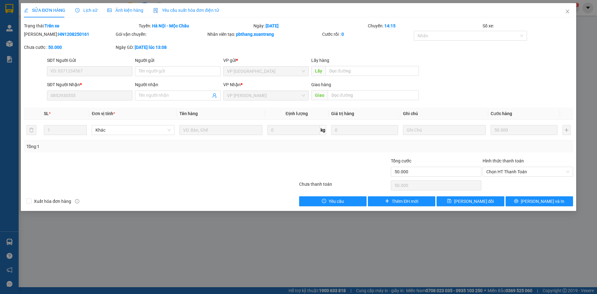
click at [94, 10] on span "Lịch sử" at bounding box center [86, 10] width 22 height 5
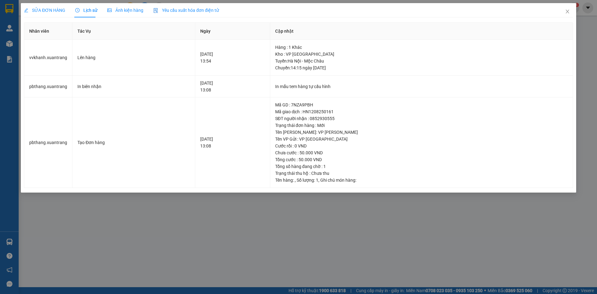
click at [121, 10] on span "Ảnh kiện hàng" at bounding box center [125, 10] width 36 height 5
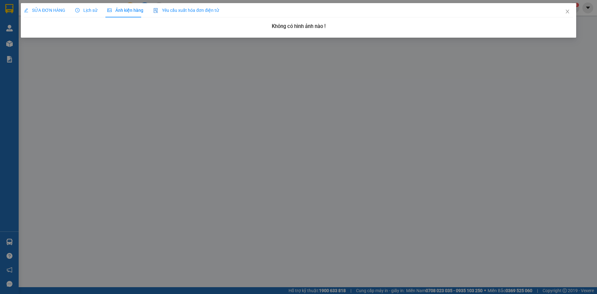
click at [92, 11] on span "Lịch sử" at bounding box center [86, 10] width 22 height 5
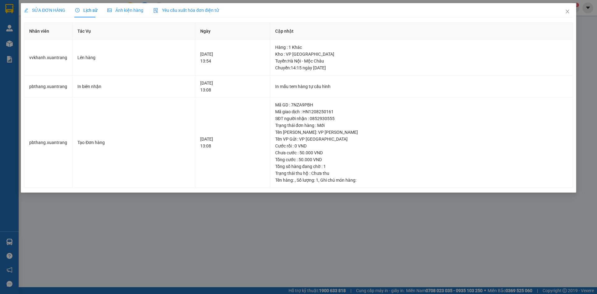
click at [461, 227] on div "SỬA ĐƠN HÀNG Lịch sử Ảnh kiện hàng Yêu cầu xuất hóa đơn điện tử Total Paid Fee …" at bounding box center [298, 147] width 597 height 294
click at [569, 14] on icon "close" at bounding box center [567, 11] width 5 height 5
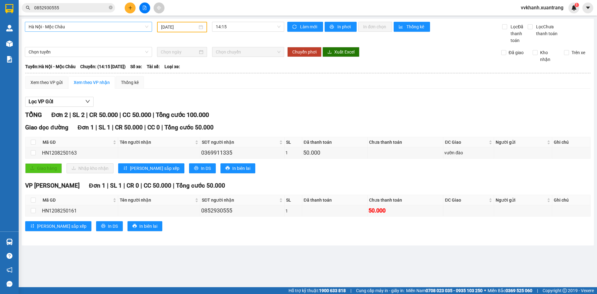
click at [93, 28] on span "Hà Nội - Mộc Châu" at bounding box center [89, 26] width 120 height 9
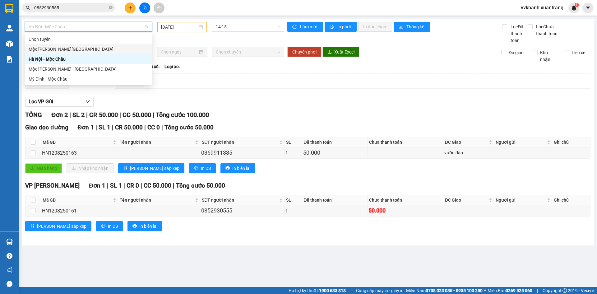
click at [66, 48] on div "Mộc [PERSON_NAME][GEOGRAPHIC_DATA]" at bounding box center [89, 49] width 120 height 7
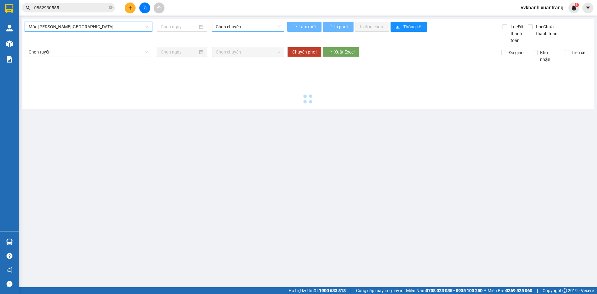
type input "[DATE]"
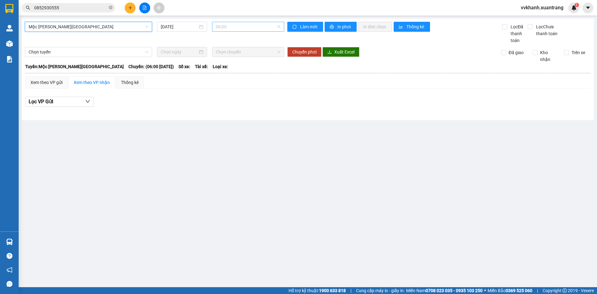
click at [249, 29] on span "06:00" at bounding box center [248, 26] width 65 height 9
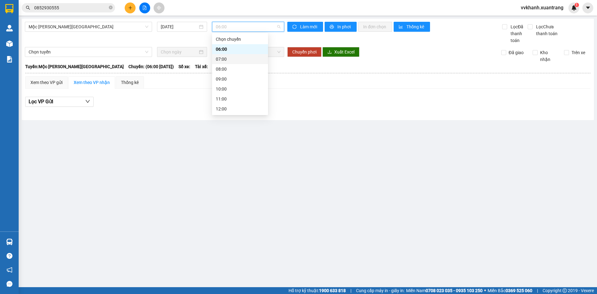
click at [231, 57] on div "07:00" at bounding box center [240, 59] width 48 height 7
click at [232, 28] on span "07:00" at bounding box center [248, 26] width 65 height 9
click at [231, 65] on div "08:00" at bounding box center [240, 69] width 56 height 10
click at [228, 26] on span "08:00" at bounding box center [248, 26] width 65 height 9
click at [226, 77] on div "09:00" at bounding box center [240, 78] width 48 height 7
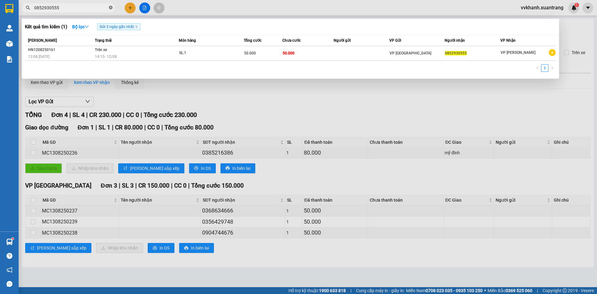
click at [109, 9] on icon "close-circle" at bounding box center [111, 8] width 4 height 4
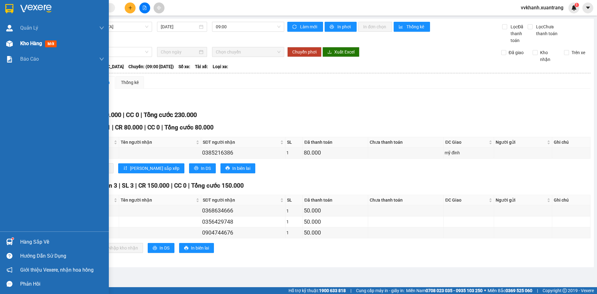
click at [14, 47] on div at bounding box center [9, 43] width 11 height 11
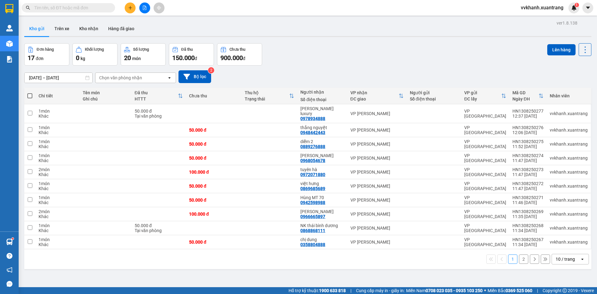
click at [33, 94] on th at bounding box center [29, 96] width 11 height 16
click at [27, 94] on th at bounding box center [29, 96] width 11 height 16
click at [30, 95] on span at bounding box center [29, 95] width 5 height 5
click at [30, 93] on input "checkbox" at bounding box center [30, 93] width 0 height 0
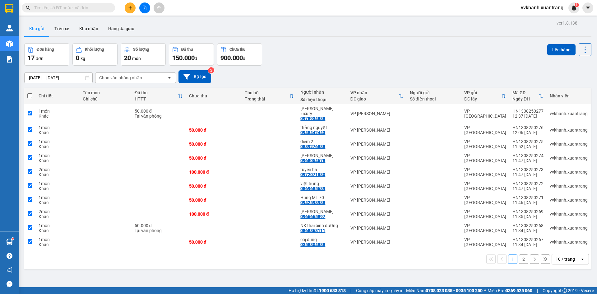
checkbox input "true"
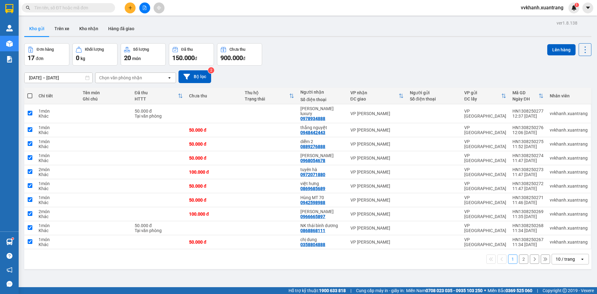
checkbox input "true"
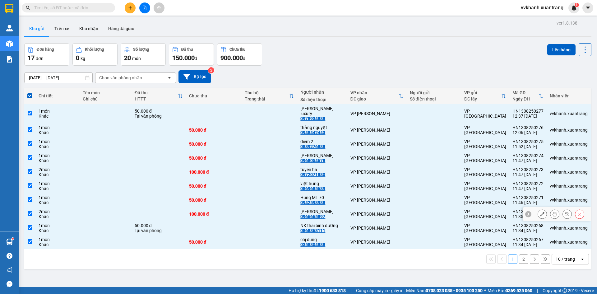
click at [30, 211] on input "checkbox" at bounding box center [30, 213] width 5 height 5
checkbox input "false"
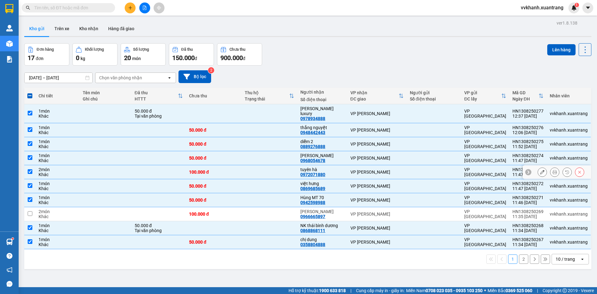
click at [30, 169] on input "checkbox" at bounding box center [30, 171] width 5 height 5
checkbox input "false"
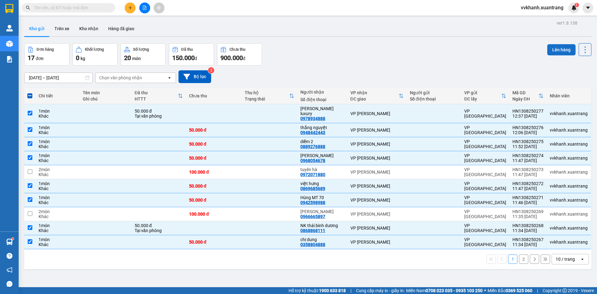
click at [549, 48] on button "Lên hàng" at bounding box center [561, 49] width 28 height 11
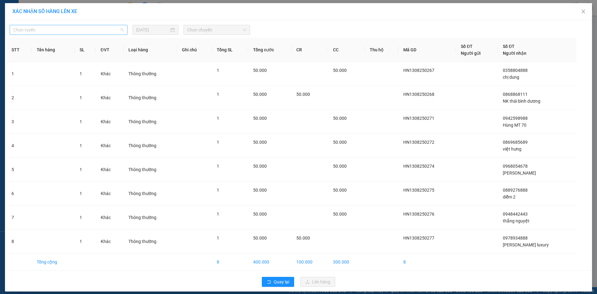
click at [60, 33] on span "Chọn tuyến" at bounding box center [68, 29] width 110 height 9
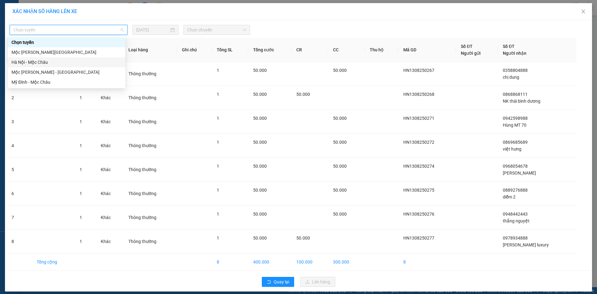
click at [40, 65] on div "Hà Nội - Mộc Châu" at bounding box center [66, 62] width 110 height 7
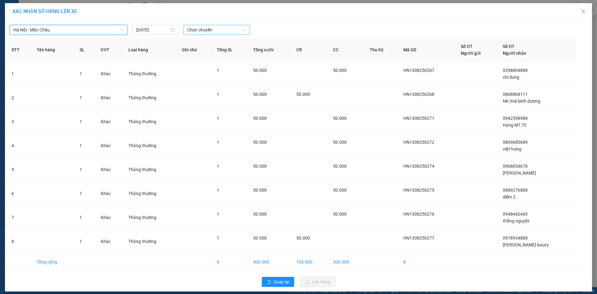
click at [196, 31] on span "Chọn chuyến" at bounding box center [216, 29] width 59 height 9
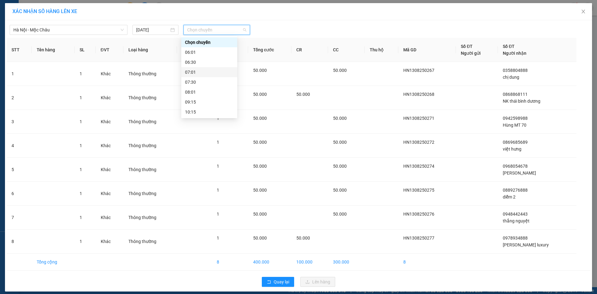
scroll to position [62, 0]
click at [199, 81] on div "13:01" at bounding box center [209, 79] width 48 height 7
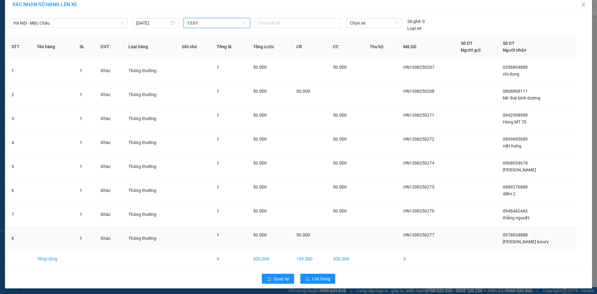
scroll to position [9, 0]
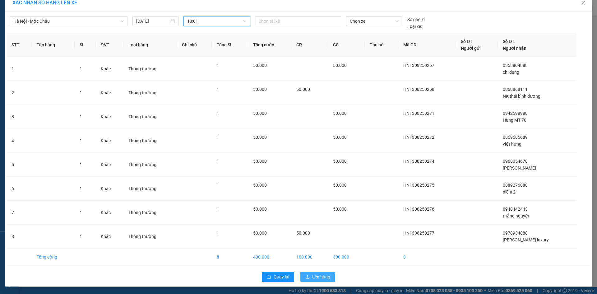
click at [325, 277] on span "Lên hàng" at bounding box center [321, 276] width 18 height 7
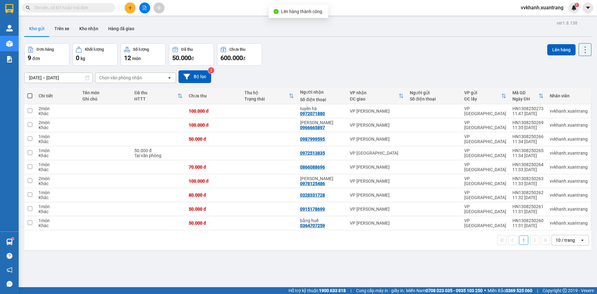
click at [28, 95] on span at bounding box center [29, 95] width 5 height 5
click at [30, 93] on input "checkbox" at bounding box center [30, 93] width 0 height 0
checkbox input "true"
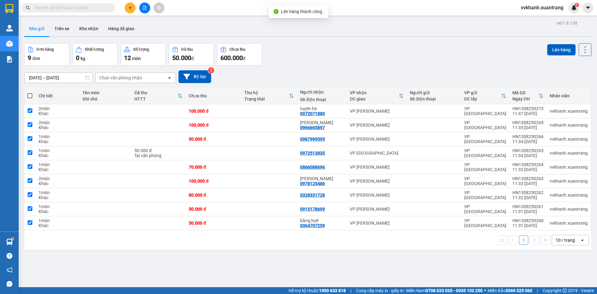
checkbox input "true"
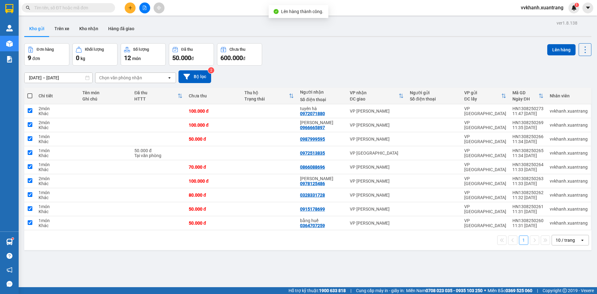
checkbox input "true"
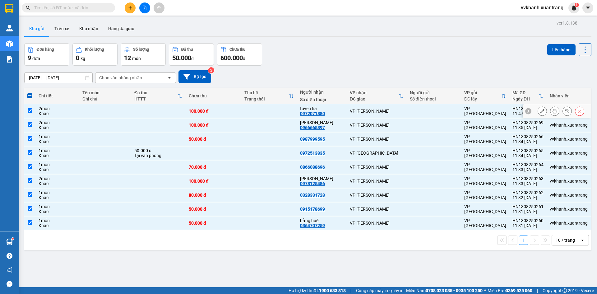
click at [29, 111] on input "checkbox" at bounding box center [30, 110] width 5 height 5
checkbox input "false"
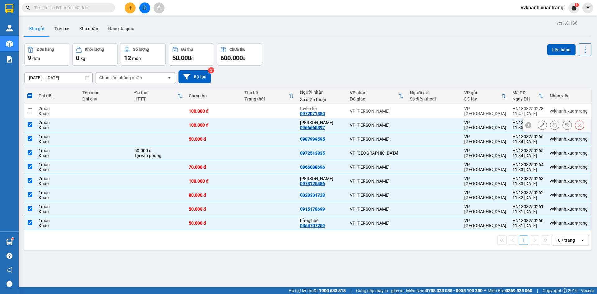
click at [30, 124] on input "checkbox" at bounding box center [30, 124] width 5 height 5
checkbox input "false"
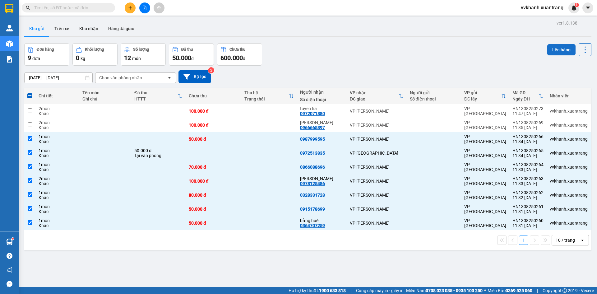
click at [550, 44] on button "Lên hàng" at bounding box center [561, 49] width 28 height 11
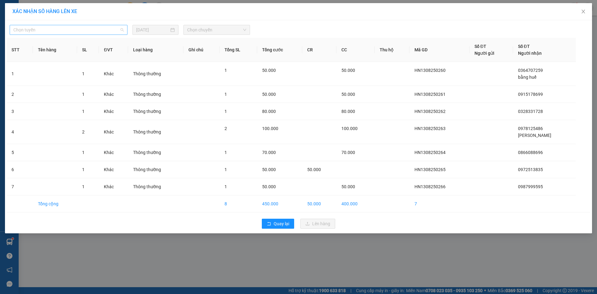
click at [113, 32] on span "Chọn tuyến" at bounding box center [68, 29] width 110 height 9
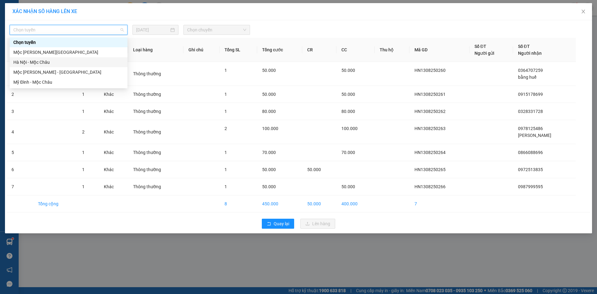
drag, startPoint x: 72, startPoint y: 58, endPoint x: 81, endPoint y: 57, distance: 9.2
click at [72, 59] on div "Hà Nội - Mộc Châu" at bounding box center [69, 62] width 118 height 10
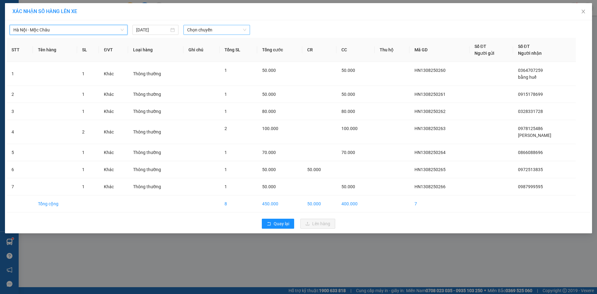
click at [205, 32] on span "Chọn chuyến" at bounding box center [216, 29] width 59 height 9
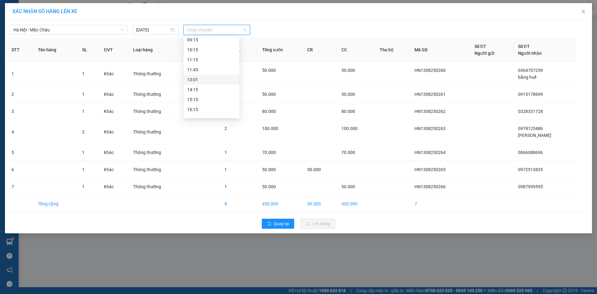
click at [205, 80] on div "13:01" at bounding box center [211, 79] width 48 height 7
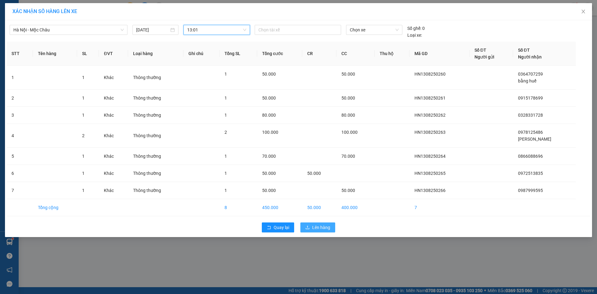
click at [323, 230] on span "Lên hàng" at bounding box center [321, 227] width 18 height 7
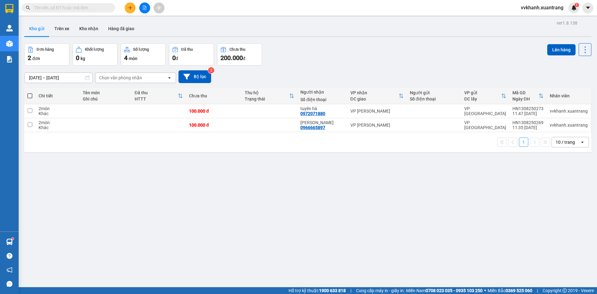
click at [146, 12] on button at bounding box center [144, 7] width 11 height 11
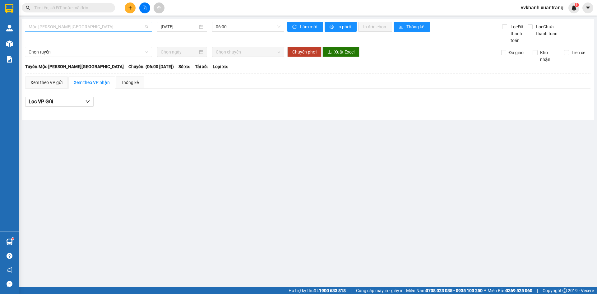
click at [71, 27] on span "Mộc [PERSON_NAME][GEOGRAPHIC_DATA]" at bounding box center [89, 26] width 120 height 9
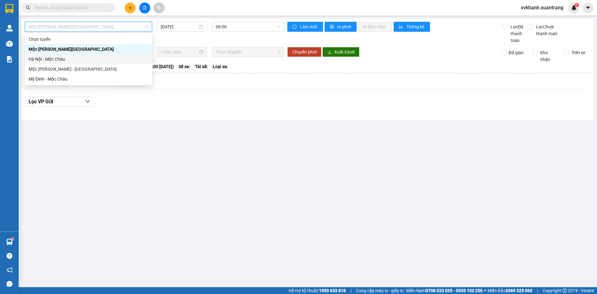
click at [55, 58] on div "Hà Nội - Mộc Châu" at bounding box center [89, 59] width 120 height 7
type input "[DATE]"
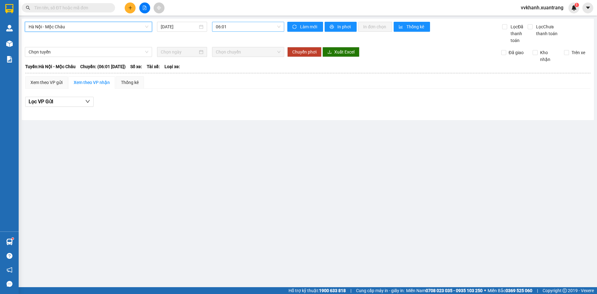
click at [229, 28] on span "06:01" at bounding box center [248, 26] width 65 height 9
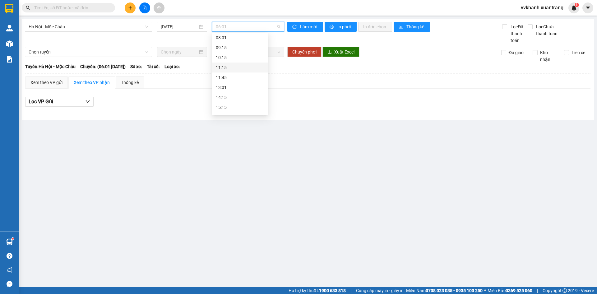
scroll to position [62, 0]
click at [231, 75] on div "13:01" at bounding box center [240, 76] width 48 height 7
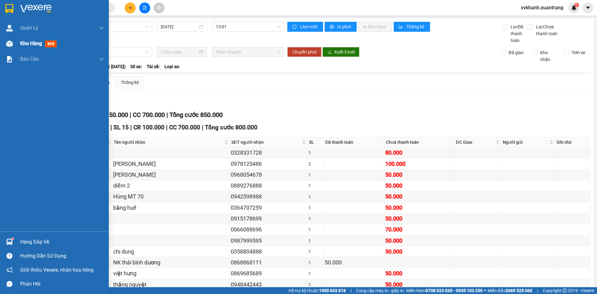
click at [18, 46] on div "Kho hàng mới" at bounding box center [54, 44] width 109 height 16
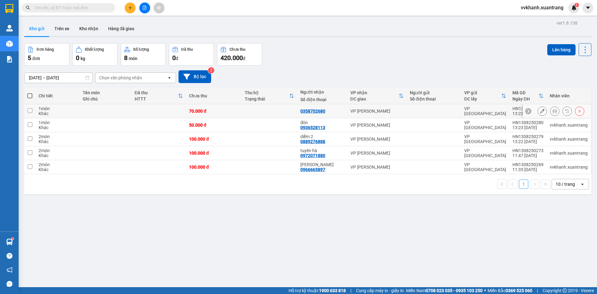
click at [552, 113] on icon at bounding box center [554, 111] width 4 height 4
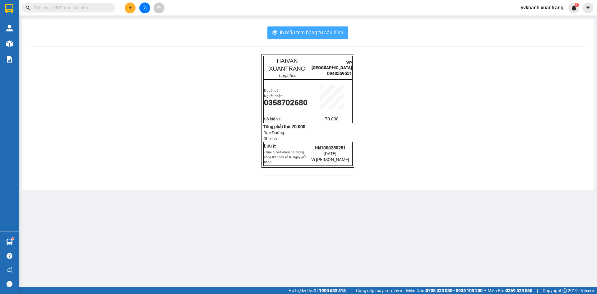
click at [319, 35] on span "In mẫu tem hàng tự cấu hình" at bounding box center [311, 33] width 63 height 8
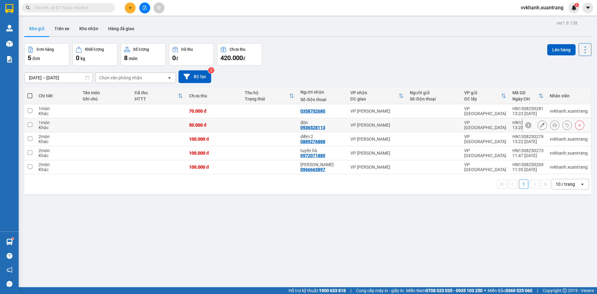
click at [552, 126] on icon at bounding box center [554, 125] width 4 height 4
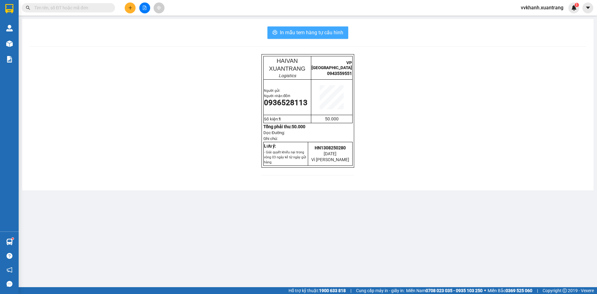
click at [339, 34] on span "In mẫu tem hàng tự cấu hình" at bounding box center [311, 33] width 63 height 8
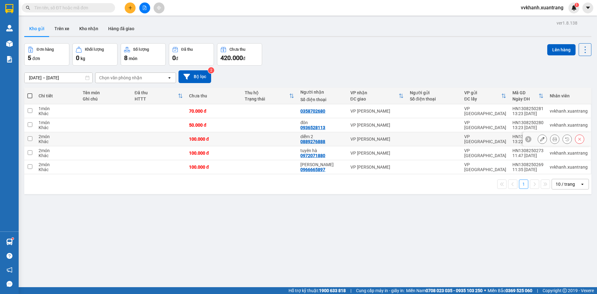
click at [550, 140] on button at bounding box center [554, 139] width 9 height 11
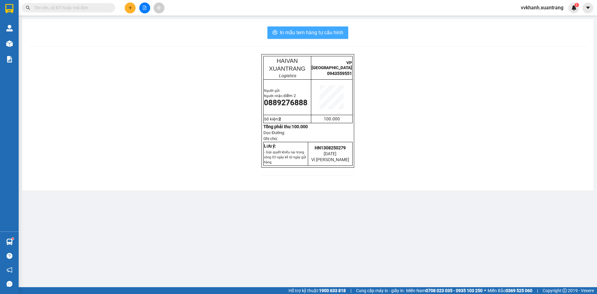
click at [328, 34] on span "In mẫu tem hàng tự cấu hình" at bounding box center [311, 33] width 63 height 8
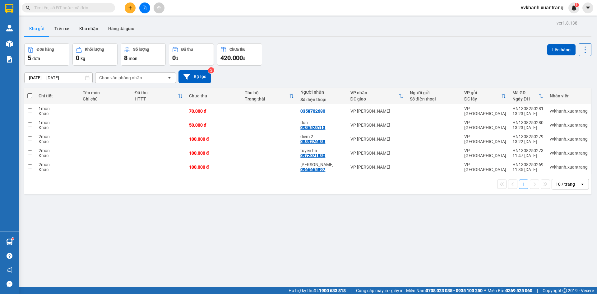
click at [104, 7] on input "text" at bounding box center [70, 7] width 73 height 7
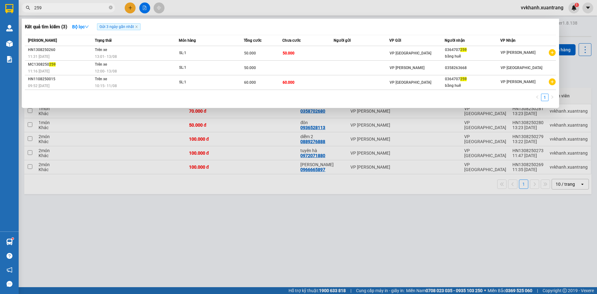
drag, startPoint x: 281, startPoint y: 240, endPoint x: 305, endPoint y: 245, distance: 24.1
click at [281, 240] on div at bounding box center [298, 147] width 597 height 294
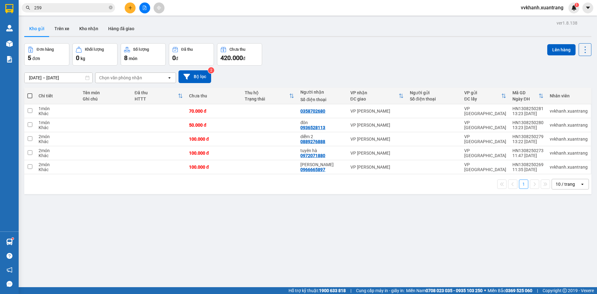
click at [184, 224] on div "ver 1.8.138 Kho gửi Trên xe Kho nhận Hàng đã giao Đơn hàng 5 đơn Khối lượng 0 k…" at bounding box center [308, 166] width 572 height 294
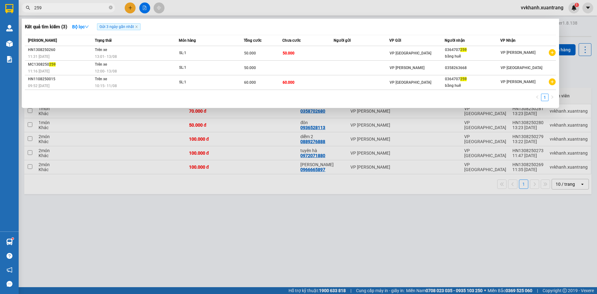
click at [84, 6] on input "259" at bounding box center [70, 7] width 73 height 7
type input "2"
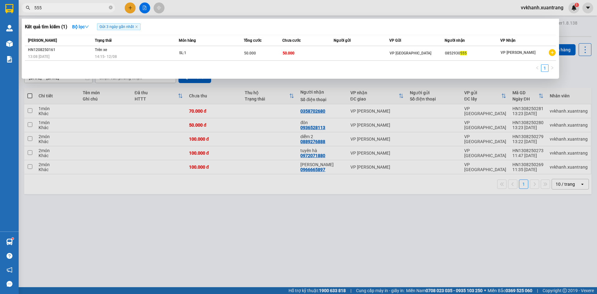
type input "555"
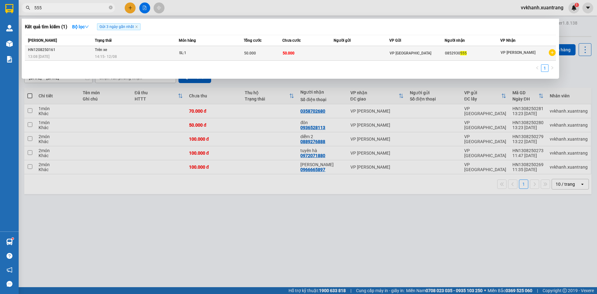
click at [210, 55] on div "SL: 1" at bounding box center [202, 53] width 47 height 7
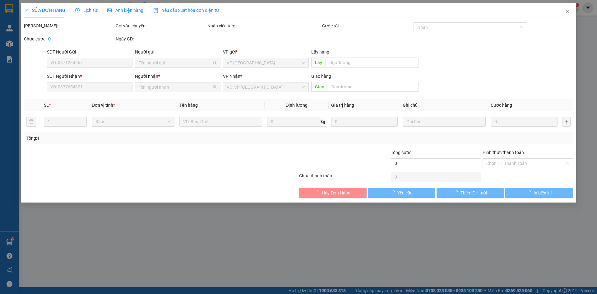
type input "0852930555"
type input "50.000"
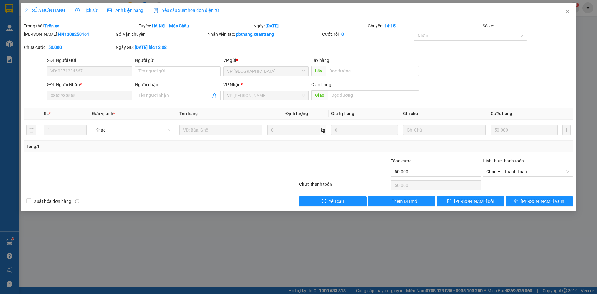
click at [94, 13] on div "Lịch sử" at bounding box center [86, 10] width 22 height 7
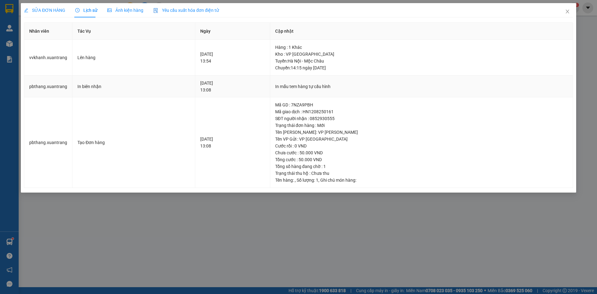
drag, startPoint x: 144, startPoint y: 242, endPoint x: 344, endPoint y: 89, distance: 251.8
click at [145, 238] on div "SỬA ĐƠN HÀNG Lịch sử Ảnh kiện hàng Yêu cầu xuất hóa đơn điện tử Total Paid Fee …" at bounding box center [298, 147] width 597 height 294
click at [565, 12] on icon "close" at bounding box center [567, 11] width 5 height 5
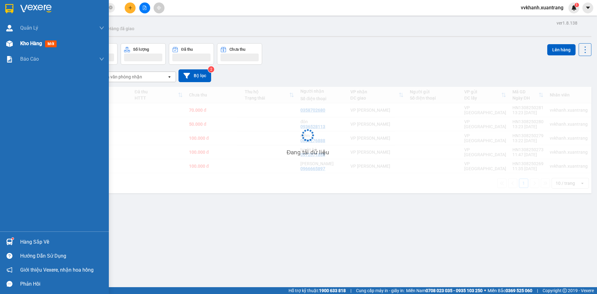
click at [9, 43] on img at bounding box center [9, 43] width 7 height 7
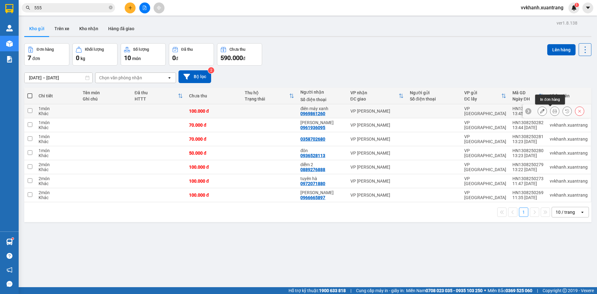
click at [552, 110] on icon at bounding box center [554, 111] width 4 height 4
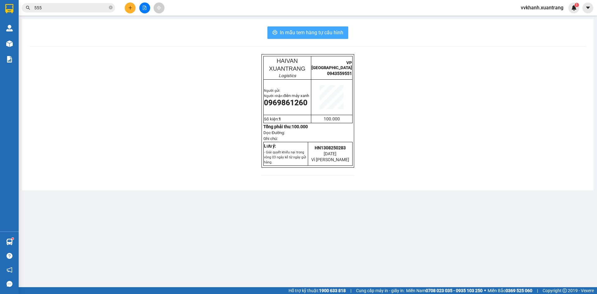
click at [306, 35] on span "In mẫu tem hàng tự cấu hình" at bounding box center [311, 33] width 63 height 8
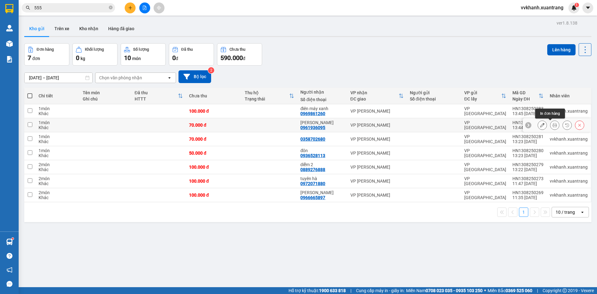
click at [552, 123] on icon at bounding box center [554, 125] width 4 height 4
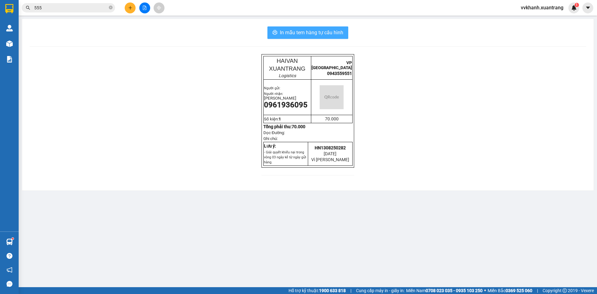
click at [307, 31] on span "In mẫu tem hàng tự cấu hình" at bounding box center [311, 33] width 63 height 8
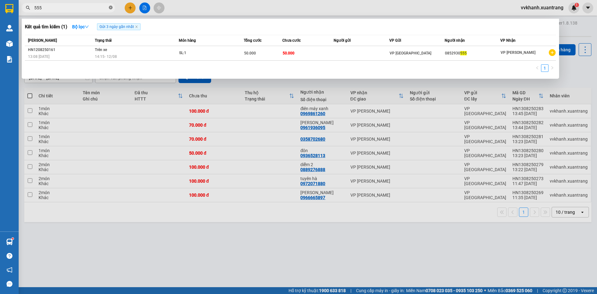
click at [110, 7] on icon "close-circle" at bounding box center [111, 8] width 4 height 4
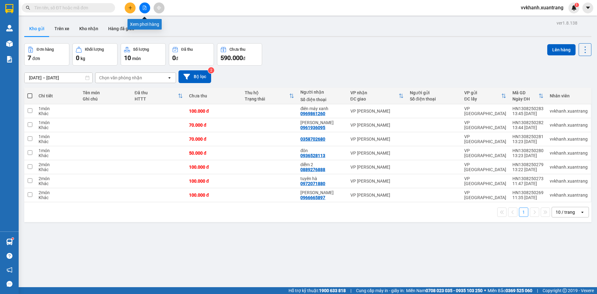
click at [143, 7] on icon "file-add" at bounding box center [144, 8] width 4 height 4
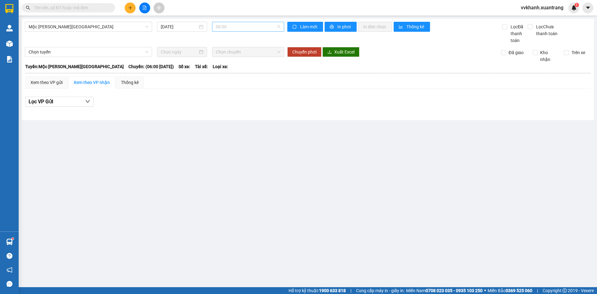
click at [230, 27] on span "06:00" at bounding box center [248, 26] width 65 height 9
click at [234, 91] on div "10:00" at bounding box center [240, 88] width 48 height 7
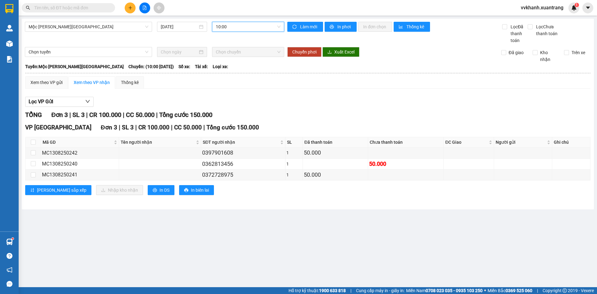
click at [225, 27] on span "10:00" at bounding box center [248, 26] width 65 height 9
click at [233, 79] on div "09:00" at bounding box center [240, 78] width 48 height 7
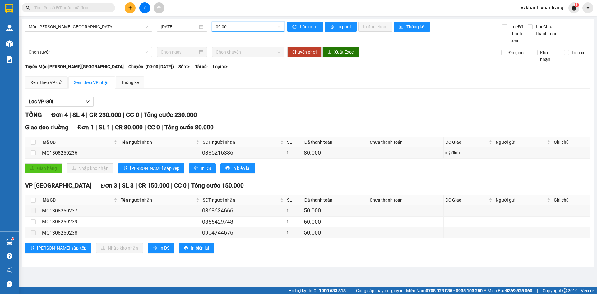
click at [228, 27] on span "09:00" at bounding box center [248, 26] width 65 height 9
click at [221, 59] on div "10:00" at bounding box center [240, 57] width 48 height 7
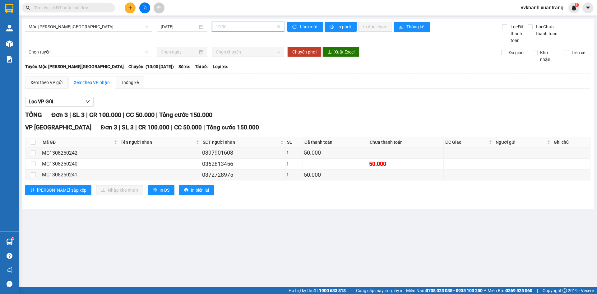
click at [230, 26] on span "10:00" at bounding box center [248, 26] width 65 height 9
click at [230, 67] on div "11:00" at bounding box center [240, 67] width 48 height 7
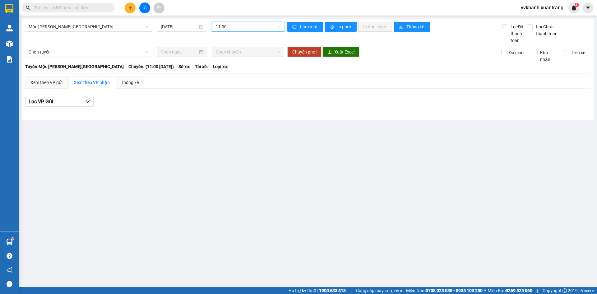
drag, startPoint x: 235, startPoint y: 25, endPoint x: 240, endPoint y: 49, distance: 24.1
click at [235, 27] on span "11:00" at bounding box center [248, 26] width 65 height 9
click at [242, 73] on div "12:00" at bounding box center [240, 78] width 56 height 10
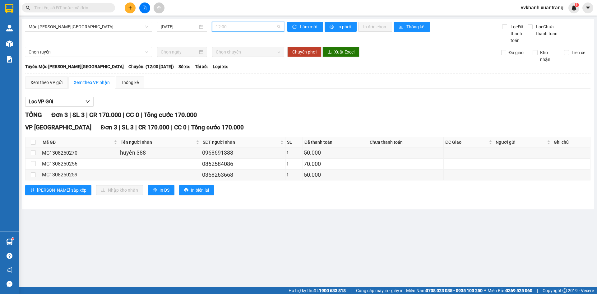
click at [237, 23] on span "12:00" at bounding box center [248, 26] width 65 height 9
click at [241, 89] on div "13:00" at bounding box center [240, 87] width 48 height 7
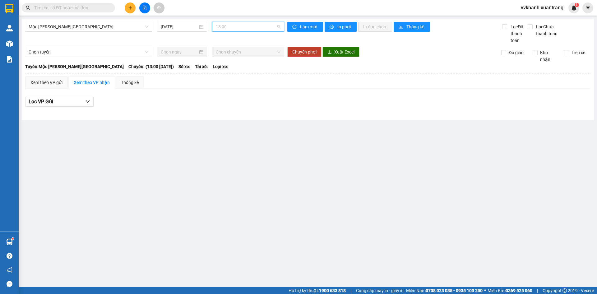
drag, startPoint x: 230, startPoint y: 25, endPoint x: 249, endPoint y: 99, distance: 75.7
click at [231, 28] on span "13:00" at bounding box center [248, 26] width 65 height 9
click at [244, 95] on div "13:30" at bounding box center [240, 97] width 48 height 7
click at [239, 28] on span "13:30" at bounding box center [248, 26] width 65 height 9
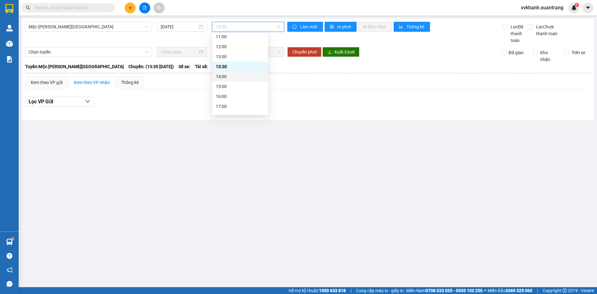
click at [237, 73] on div "14:00" at bounding box center [240, 76] width 48 height 7
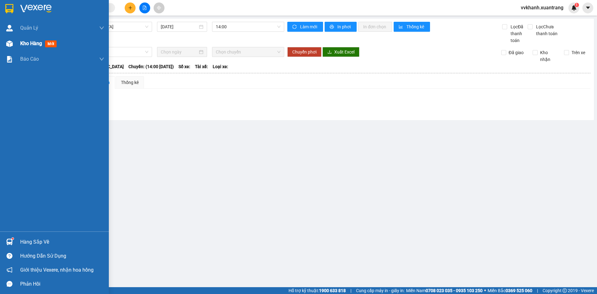
click at [15, 45] on div "Kho hàng mới" at bounding box center [54, 44] width 109 height 16
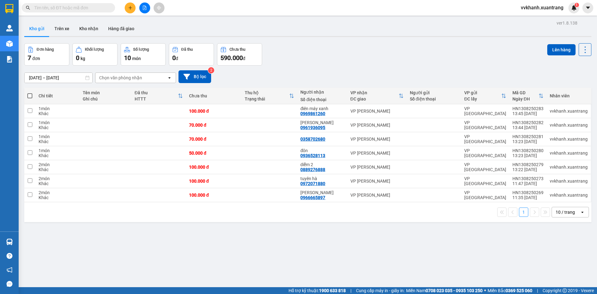
click at [405, 76] on div "[DATE] – [DATE] Press the down arrow key to interact with the calendar and sele…" at bounding box center [307, 76] width 567 height 13
drag, startPoint x: 548, startPoint y: 111, endPoint x: 527, endPoint y: 175, distance: 67.8
click at [552, 111] on icon at bounding box center [554, 111] width 4 height 4
drag, startPoint x: 560, startPoint y: 111, endPoint x: 498, endPoint y: 129, distance: 64.0
click at [562, 111] on button at bounding box center [566, 111] width 9 height 11
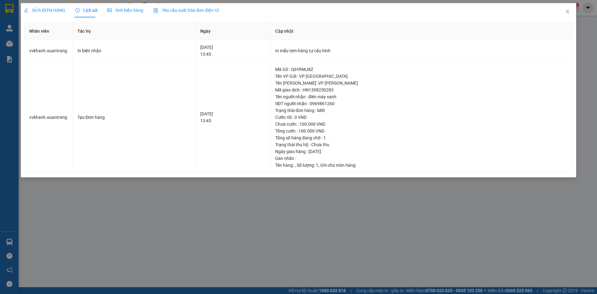
drag, startPoint x: 116, startPoint y: 8, endPoint x: 101, endPoint y: 50, distance: 45.3
click at [117, 8] on span "Ảnh kiện hàng" at bounding box center [125, 10] width 36 height 5
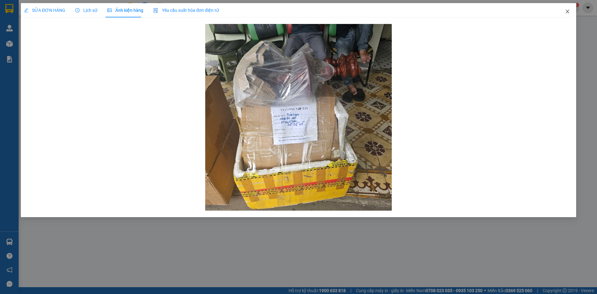
click at [565, 10] on icon "close" at bounding box center [567, 11] width 5 height 5
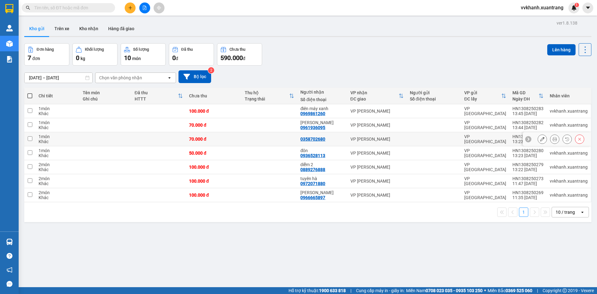
click at [565, 140] on icon at bounding box center [567, 139] width 4 height 4
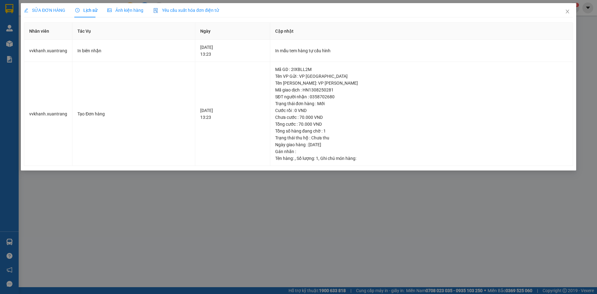
click at [117, 6] on div "Ảnh kiện hàng" at bounding box center [125, 10] width 36 height 14
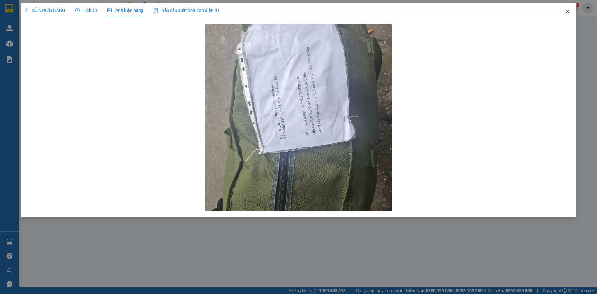
click at [566, 13] on icon "close" at bounding box center [566, 12] width 3 height 4
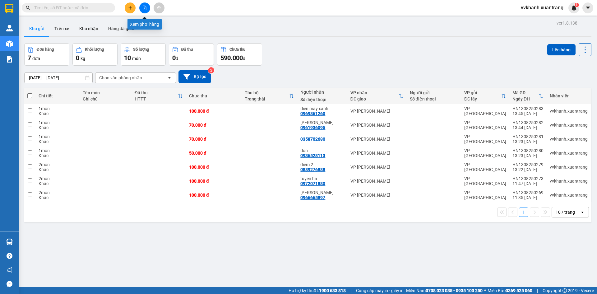
click at [142, 9] on icon "file-add" at bounding box center [144, 8] width 4 height 4
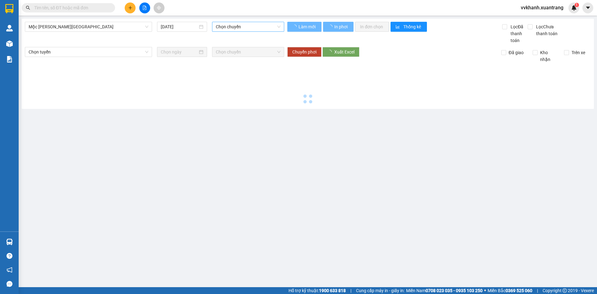
click at [252, 25] on span "Chọn chuyến" at bounding box center [248, 26] width 65 height 9
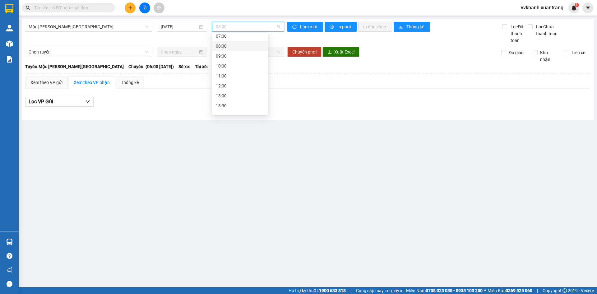
scroll to position [31, 0]
click at [239, 59] on div "10:00" at bounding box center [240, 57] width 48 height 7
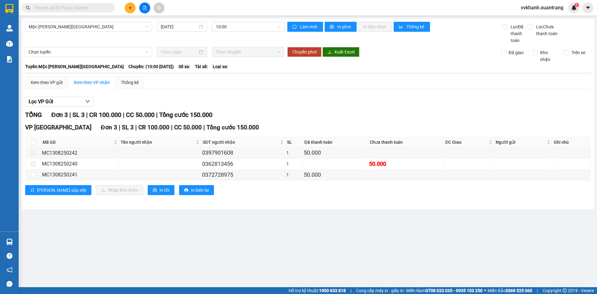
click at [31, 137] on th at bounding box center [33, 142] width 16 height 10
click at [31, 140] on input "checkbox" at bounding box center [33, 142] width 5 height 5
checkbox input "true"
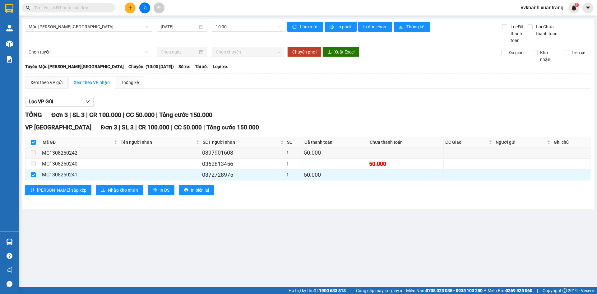
click at [35, 142] on input "checkbox" at bounding box center [33, 142] width 5 height 5
checkbox input "false"
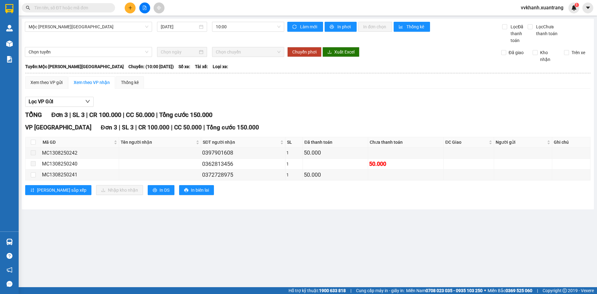
click at [77, 11] on span at bounding box center [68, 7] width 93 height 9
click at [76, 10] on input "text" at bounding box center [70, 7] width 73 height 7
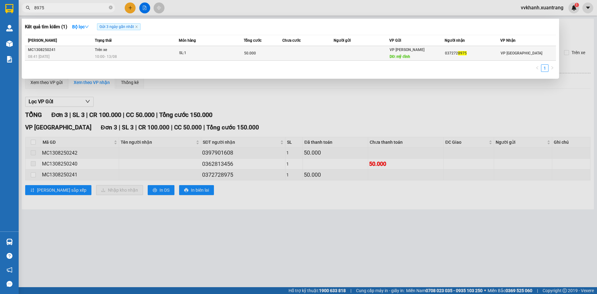
type input "8975"
click at [144, 52] on td "Trên xe 10:00 - 13/08" at bounding box center [135, 53] width 85 height 15
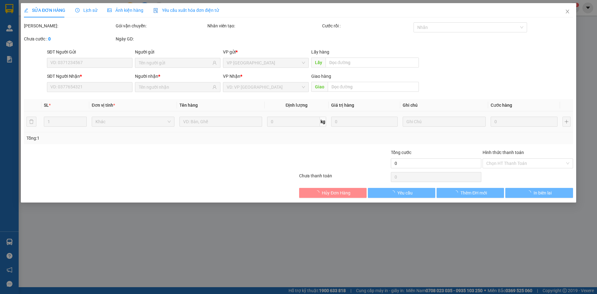
type input "mỹ đình"
type input "0372728975"
type input "50.000"
type input "0"
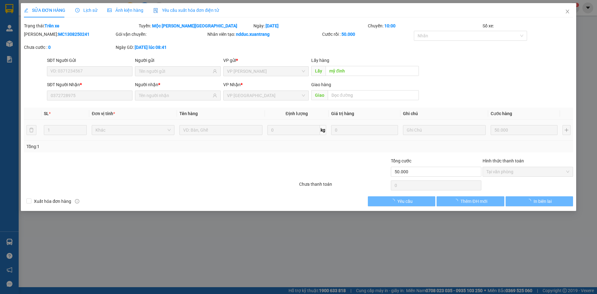
click at [122, 9] on span "Ảnh kiện hàng" at bounding box center [125, 10] width 36 height 5
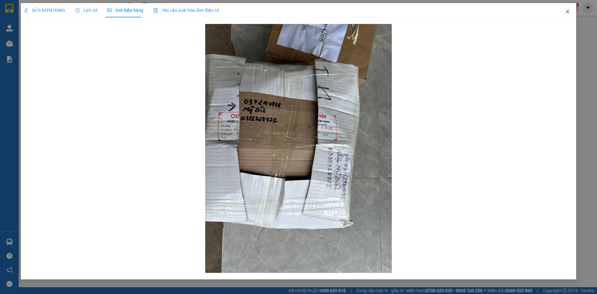
click at [567, 13] on icon "close" at bounding box center [567, 11] width 5 height 5
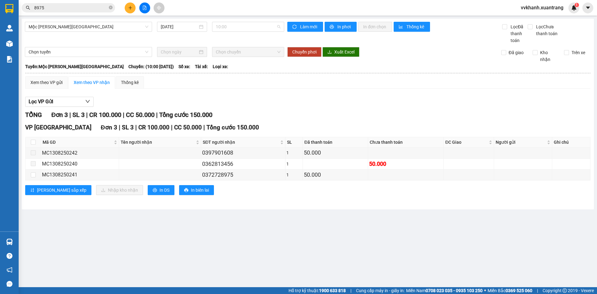
drag, startPoint x: 219, startPoint y: 26, endPoint x: 226, endPoint y: 33, distance: 10.1
click at [221, 26] on span "10:00" at bounding box center [248, 26] width 65 height 9
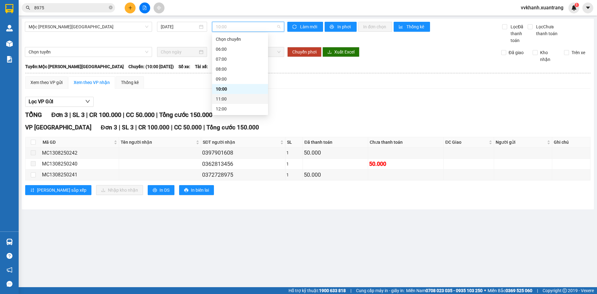
click at [243, 103] on div "11:00" at bounding box center [240, 99] width 56 height 10
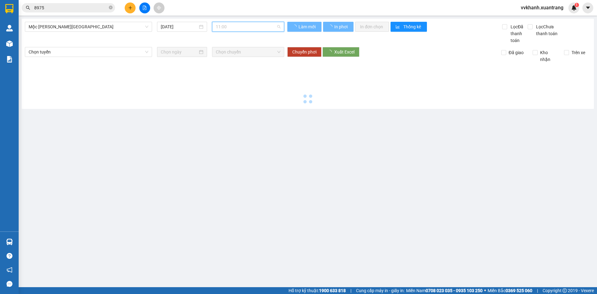
drag, startPoint x: 229, startPoint y: 25, endPoint x: 241, endPoint y: 67, distance: 44.0
click at [231, 31] on span "11:00" at bounding box center [248, 26] width 65 height 9
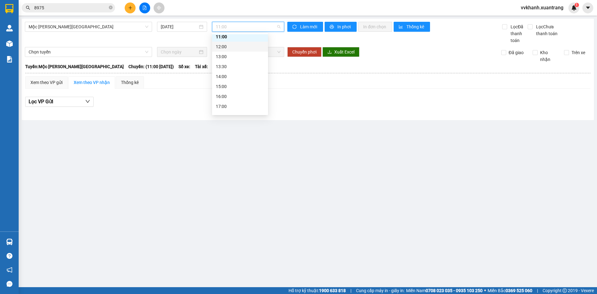
click at [229, 50] on div "12:00" at bounding box center [240, 47] width 56 height 10
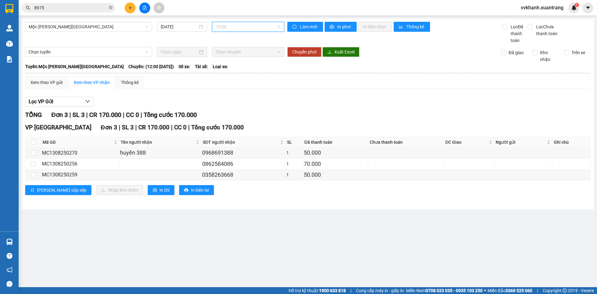
click at [247, 30] on span "12:00" at bounding box center [248, 26] width 65 height 9
click at [310, 92] on div "Xem theo VP gửi Xem theo VP nhận Thống kê Lọc VP Gửi TỔNG Đơn 3 | SL 3 | CR 17…" at bounding box center [307, 139] width 565 height 126
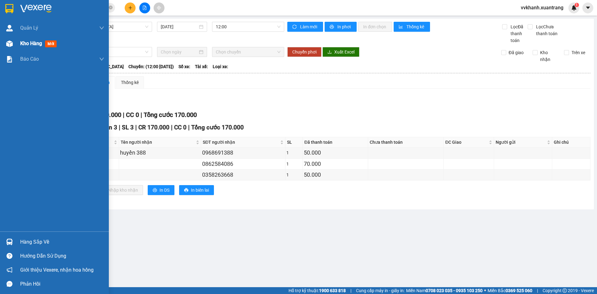
drag, startPoint x: 9, startPoint y: 40, endPoint x: 12, endPoint y: 45, distance: 5.8
click at [10, 40] on img at bounding box center [9, 43] width 7 height 7
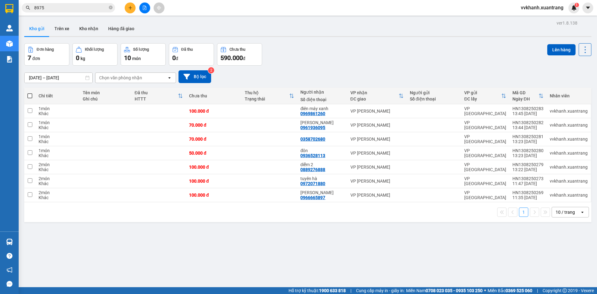
click at [29, 97] on span at bounding box center [29, 95] width 5 height 5
click at [30, 93] on input "checkbox" at bounding box center [30, 93] width 0 height 0
checkbox input "true"
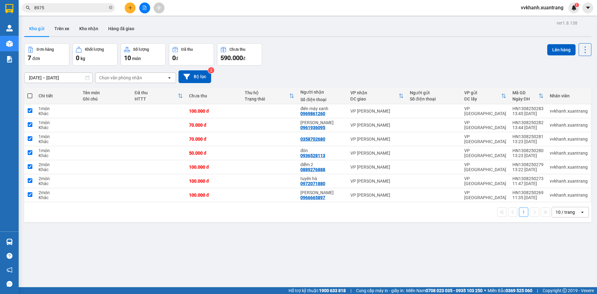
checkbox input "true"
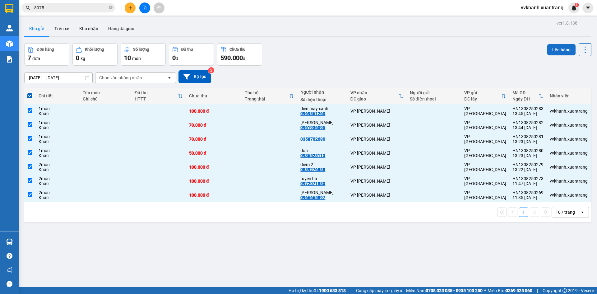
drag, startPoint x: 553, startPoint y: 51, endPoint x: 546, endPoint y: 70, distance: 20.1
click at [553, 52] on button "Lên hàng" at bounding box center [561, 49] width 28 height 11
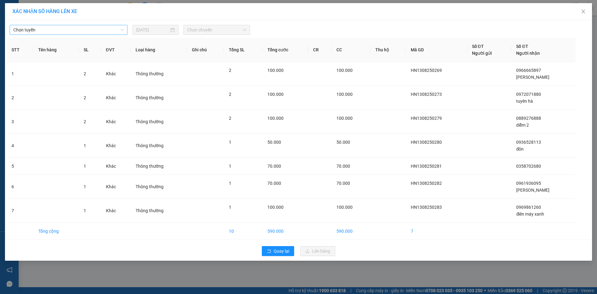
click at [21, 31] on span "Chọn tuyến" at bounding box center [68, 29] width 110 height 9
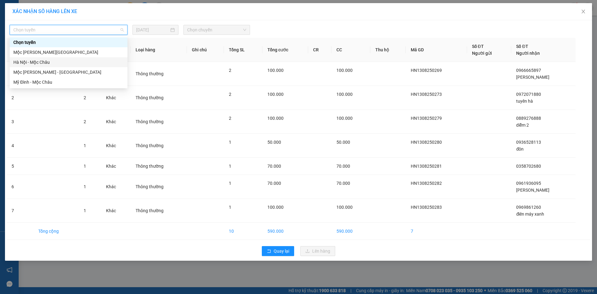
click at [43, 62] on div "Hà Nội - Mộc Châu" at bounding box center [68, 62] width 110 height 7
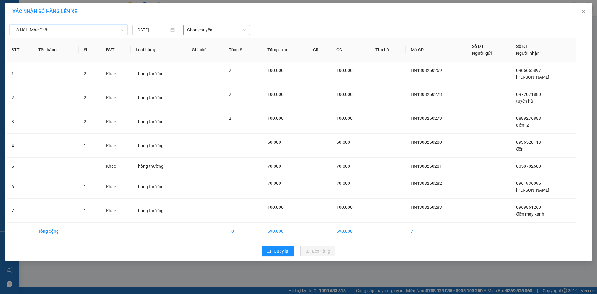
click at [221, 26] on div "Hà Nội - Mộc Châu Hà Nội - Mộc Châu 13/08/2025 Chọn chuyến" at bounding box center [298, 28] width 583 height 13
click at [219, 30] on span "Chọn chuyến" at bounding box center [216, 29] width 59 height 9
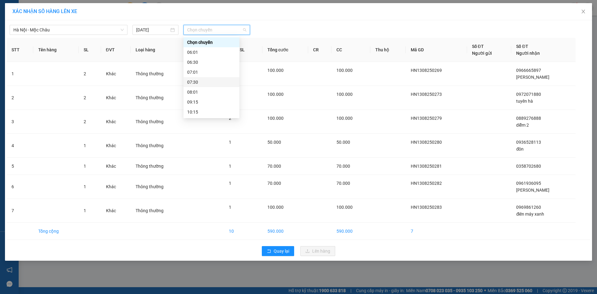
scroll to position [89, 0]
click at [196, 60] on div "14:15" at bounding box center [211, 62] width 48 height 7
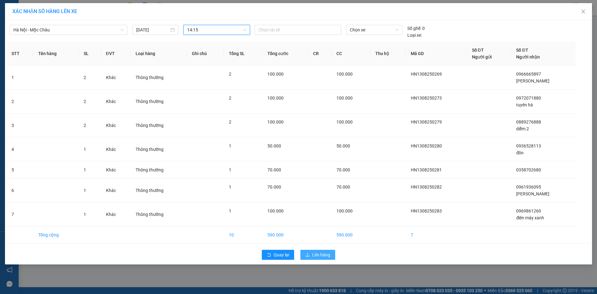
click at [321, 254] on span "Lên hàng" at bounding box center [321, 254] width 18 height 7
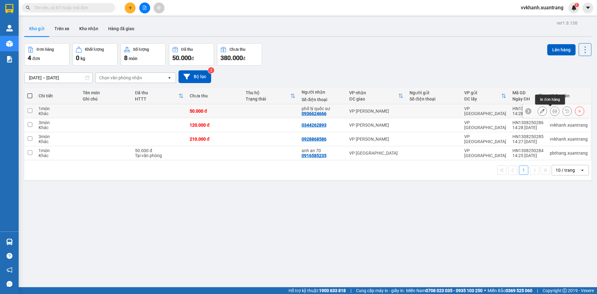
click at [552, 110] on icon at bounding box center [554, 111] width 4 height 4
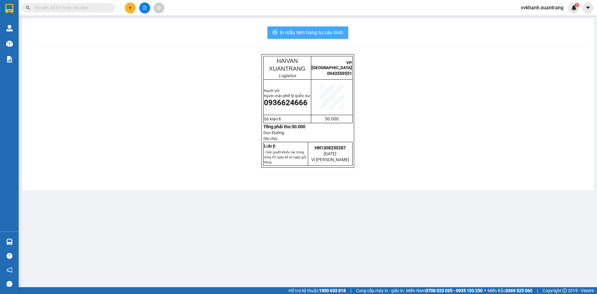
click at [303, 29] on span "In mẫu tem hàng tự cấu hình" at bounding box center [311, 33] width 63 height 8
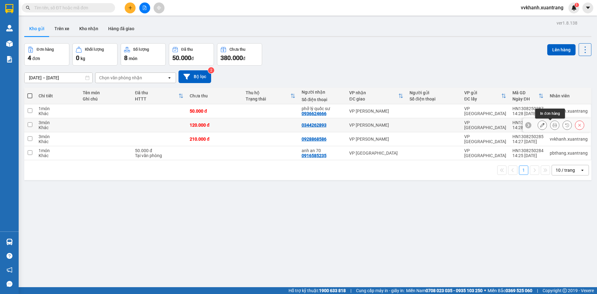
click at [552, 123] on icon at bounding box center [554, 125] width 4 height 4
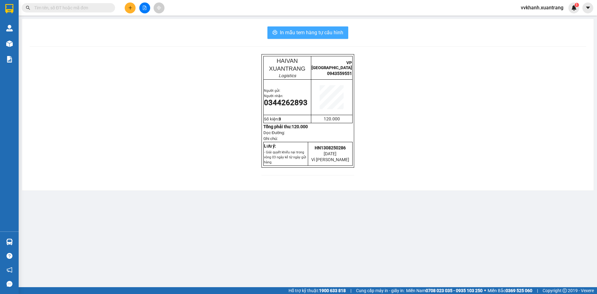
click at [282, 33] on span "In mẫu tem hàng tự cấu hình" at bounding box center [311, 33] width 63 height 8
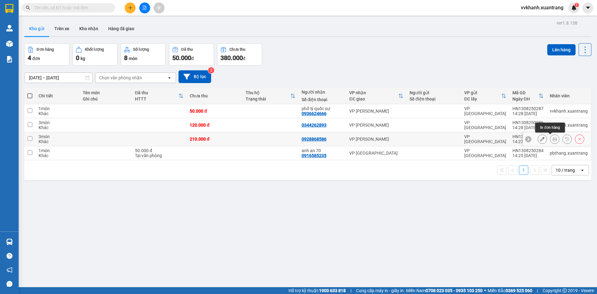
click at [552, 138] on icon at bounding box center [554, 139] width 4 height 4
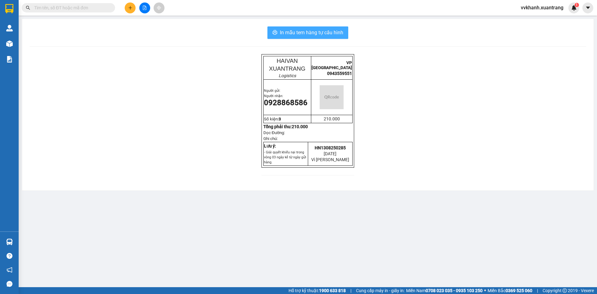
click at [281, 35] on span "In mẫu tem hàng tự cấu hình" at bounding box center [311, 33] width 63 height 8
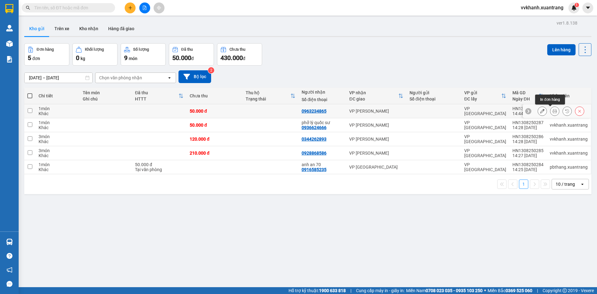
drag, startPoint x: 550, startPoint y: 110, endPoint x: 549, endPoint y: 226, distance: 116.2
click at [552, 111] on icon at bounding box center [554, 111] width 4 height 4
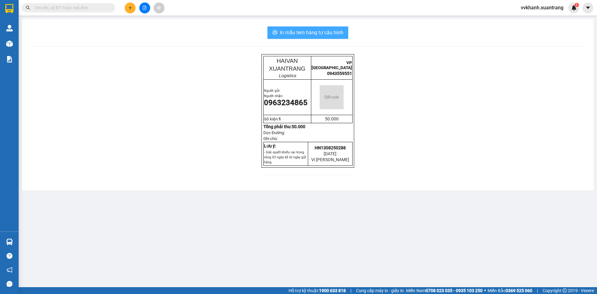
drag, startPoint x: 279, startPoint y: 34, endPoint x: 317, endPoint y: 136, distance: 108.3
click at [279, 34] on button "In mẫu tem hàng tự cấu hình" at bounding box center [307, 32] width 81 height 12
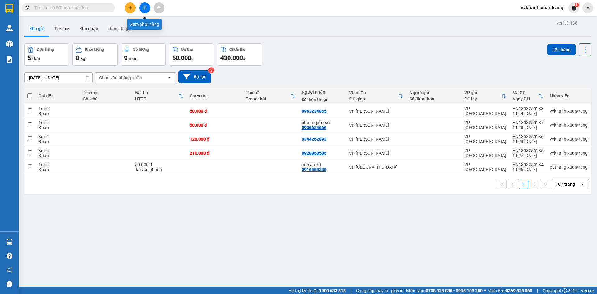
click at [145, 5] on button at bounding box center [144, 7] width 11 height 11
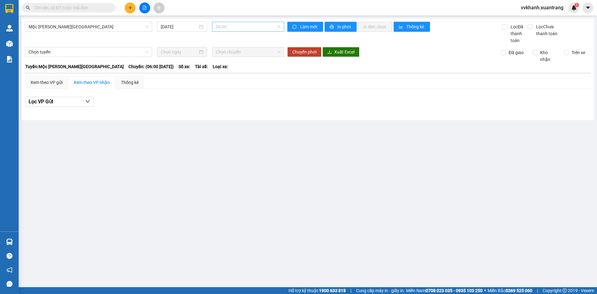
click at [224, 24] on span "06:00" at bounding box center [248, 26] width 65 height 9
click at [230, 69] on div "11:00" at bounding box center [240, 67] width 48 height 7
click at [233, 31] on span "11:00" at bounding box center [248, 26] width 65 height 9
click at [227, 96] on div "13:30" at bounding box center [240, 97] width 48 height 7
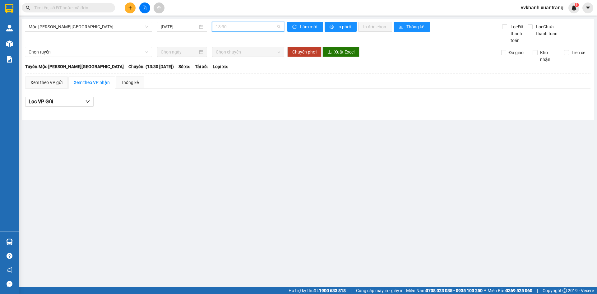
click at [254, 28] on span "13:30" at bounding box center [248, 26] width 65 height 9
click at [231, 79] on div "14:00" at bounding box center [240, 76] width 48 height 7
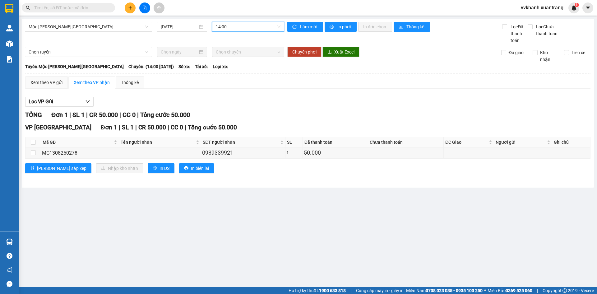
click at [228, 29] on span "14:00" at bounding box center [248, 26] width 65 height 9
click at [225, 88] on div "15:00" at bounding box center [240, 86] width 48 height 7
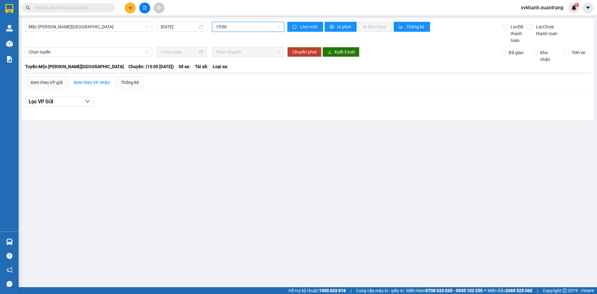
click at [233, 26] on span "15:00" at bounding box center [248, 26] width 65 height 9
click at [225, 94] on div "16:00" at bounding box center [240, 96] width 48 height 7
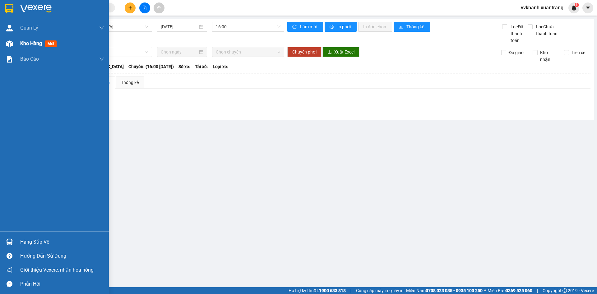
click at [10, 39] on div at bounding box center [9, 43] width 11 height 11
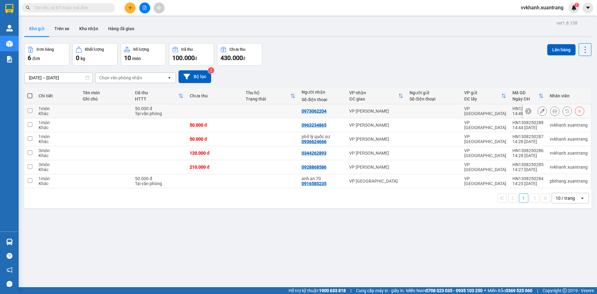
click at [552, 111] on icon at bounding box center [554, 111] width 4 height 4
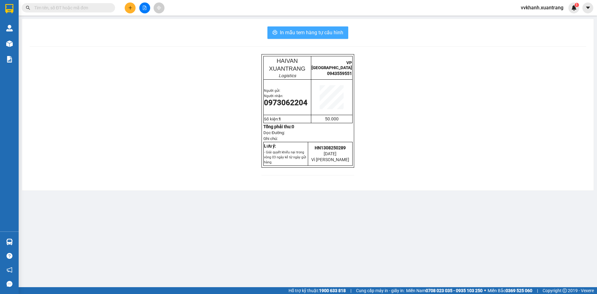
drag, startPoint x: 316, startPoint y: 30, endPoint x: 316, endPoint y: 44, distance: 14.6
click at [317, 32] on span "In mẫu tem hàng tự cấu hình" at bounding box center [311, 33] width 63 height 8
